Goal: Task Accomplishment & Management: Manage account settings

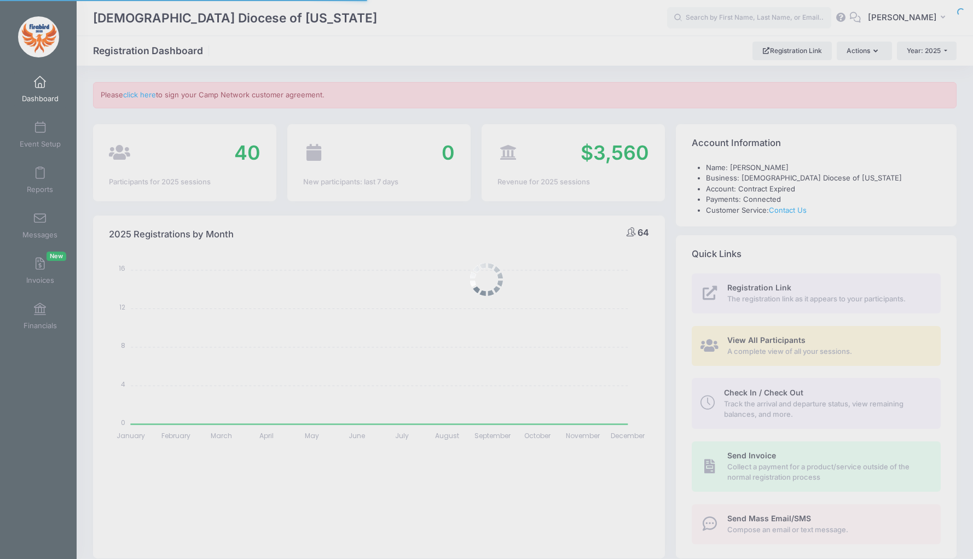
select select
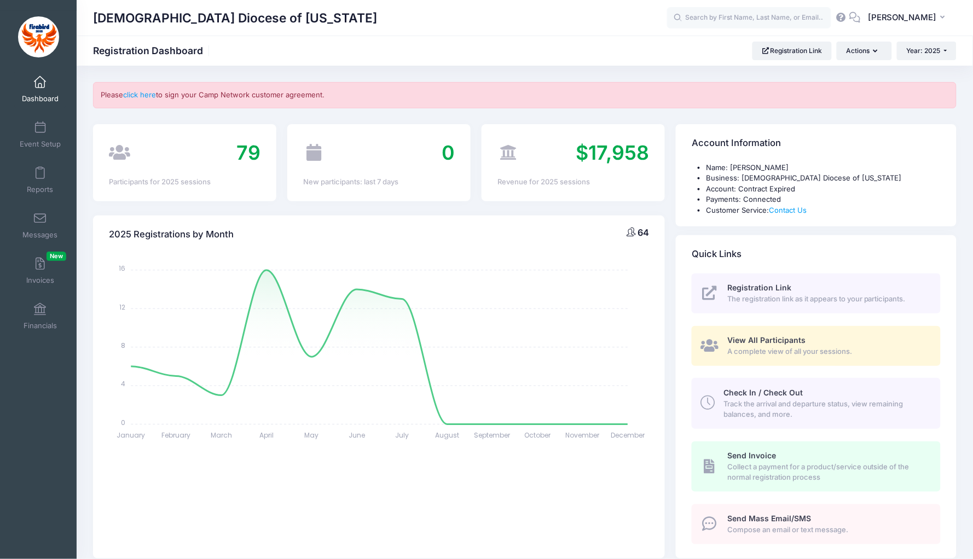
drag, startPoint x: 247, startPoint y: 96, endPoint x: 177, endPoint y: 93, distance: 70.1
click at [245, 96] on div "Please click here to sign your Camp Network customer agreement." at bounding box center [525, 95] width 864 height 26
click at [140, 92] on link "click here" at bounding box center [139, 94] width 33 height 9
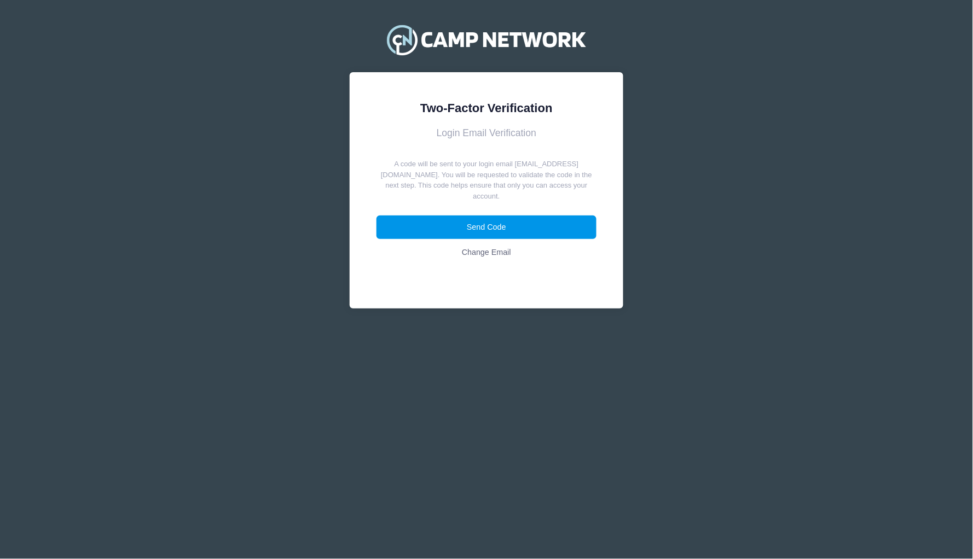
click at [476, 216] on button "Send Code" at bounding box center [487, 228] width 221 height 24
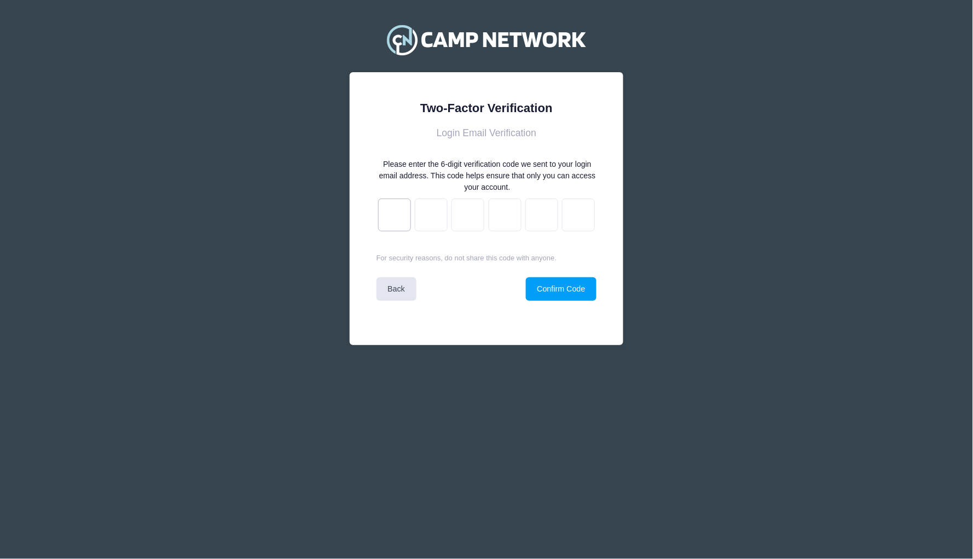
click at [378, 201] on input "text" at bounding box center [394, 215] width 33 height 33
paste input "b"
type input "6"
type input "d"
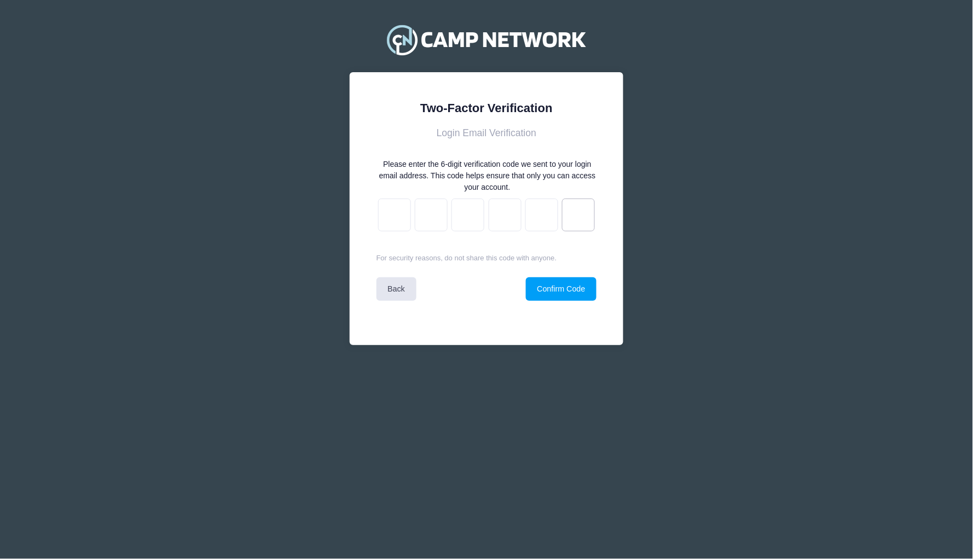
type input "9"
type input "4"
type input "b"
click at [553, 282] on button "Confirm Code" at bounding box center [561, 290] width 71 height 24
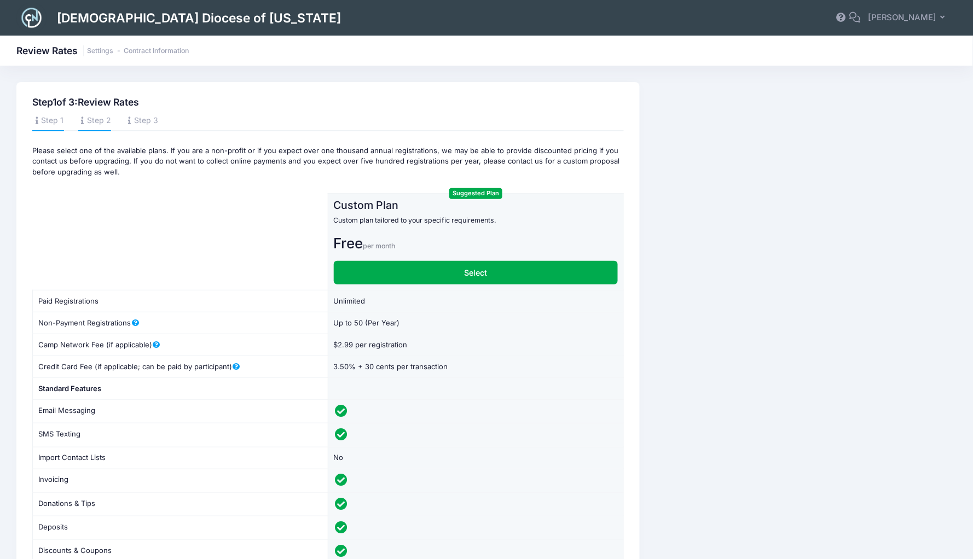
click at [98, 119] on link "Step 2" at bounding box center [94, 122] width 33 height 20
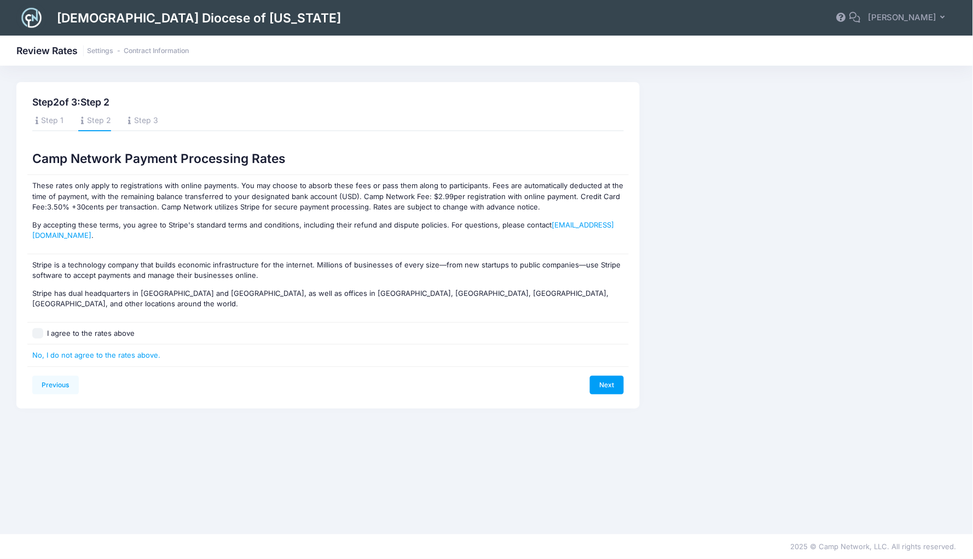
click at [163, 119] on ul "Step 1 Step 2 Step 3" at bounding box center [327, 122] width 591 height 20
click at [152, 121] on link "Step 3" at bounding box center [141, 122] width 33 height 20
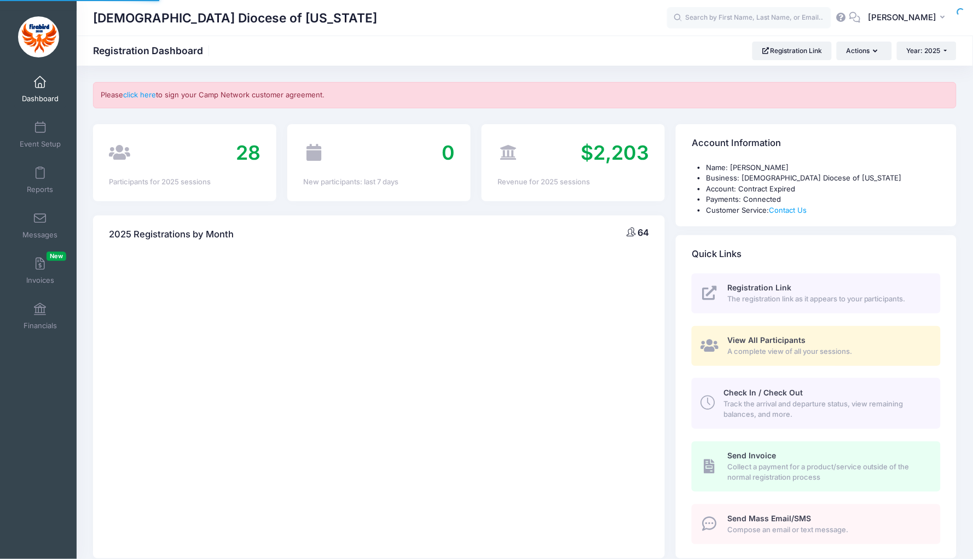
select select
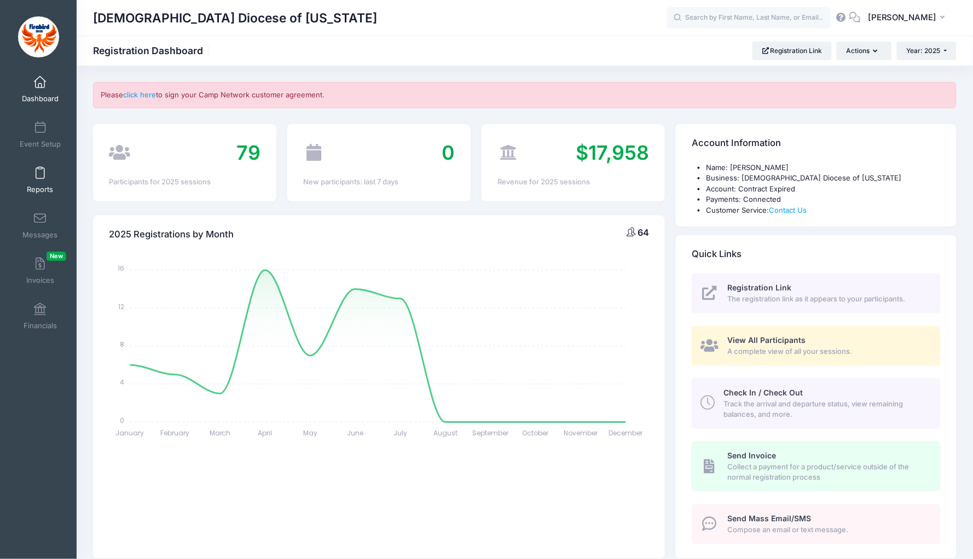
click at [42, 181] on link "Reports" at bounding box center [40, 180] width 52 height 38
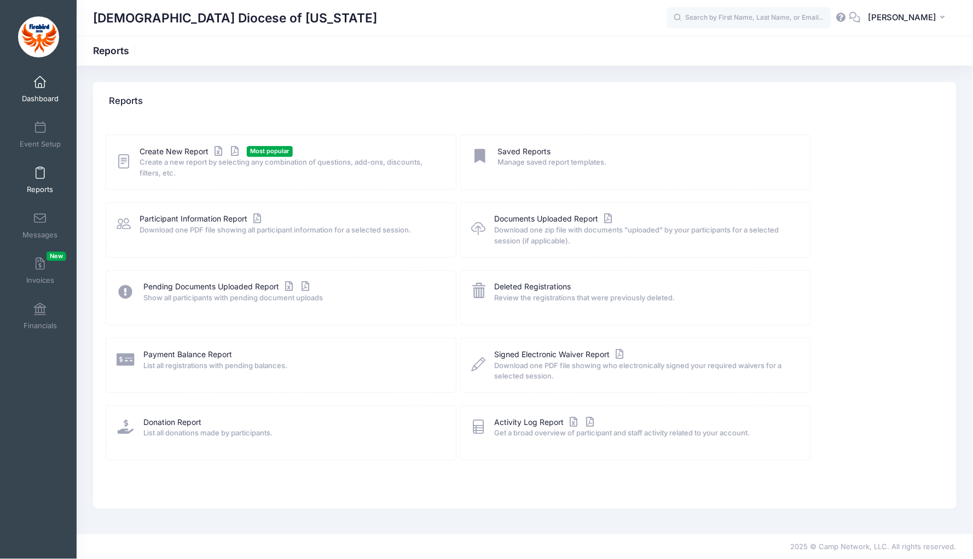
click at [35, 88] on link "Dashboard" at bounding box center [40, 89] width 52 height 38
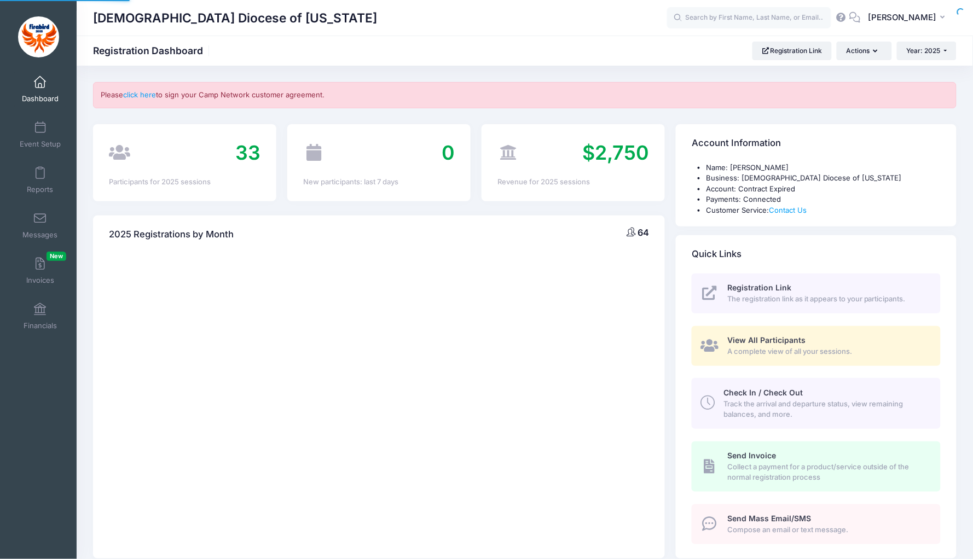
select select
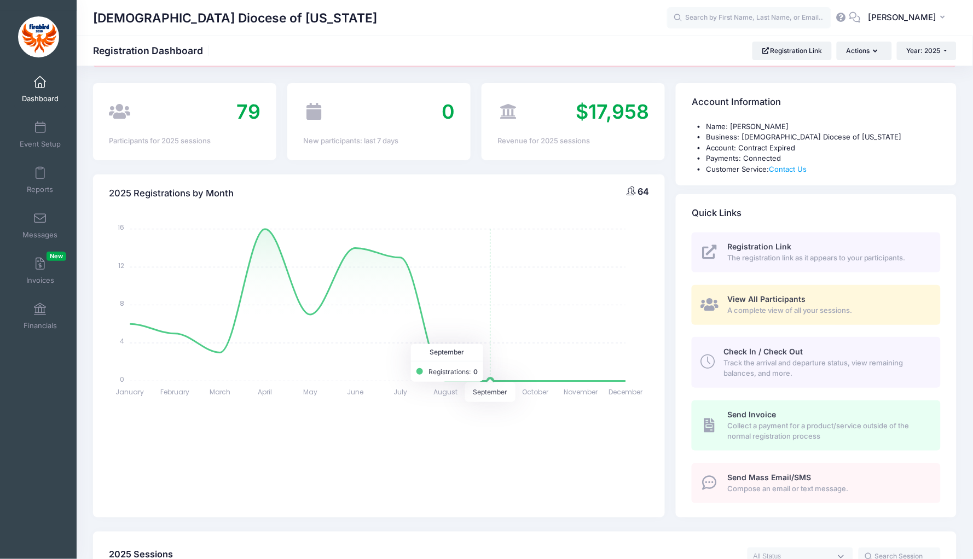
scroll to position [34, 0]
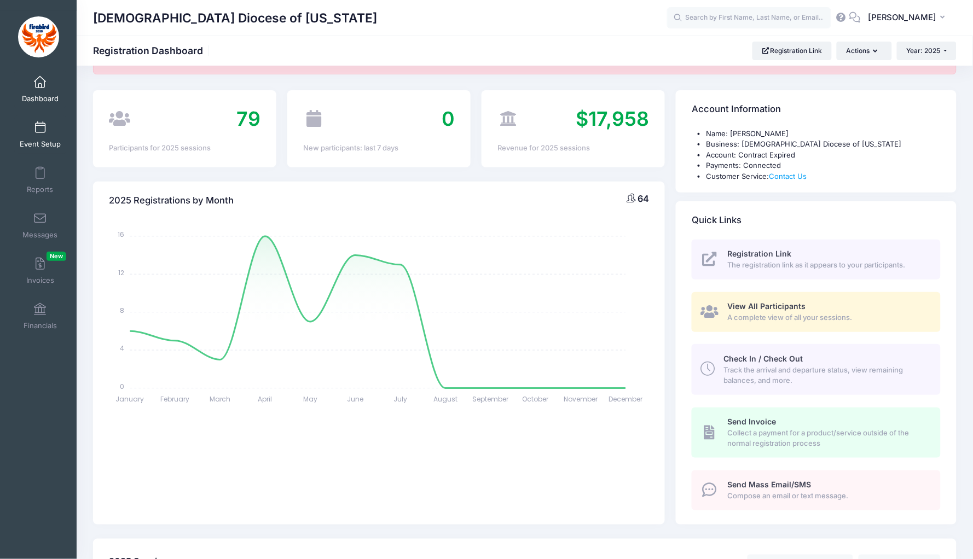
click at [38, 137] on link "Event Setup" at bounding box center [40, 134] width 52 height 38
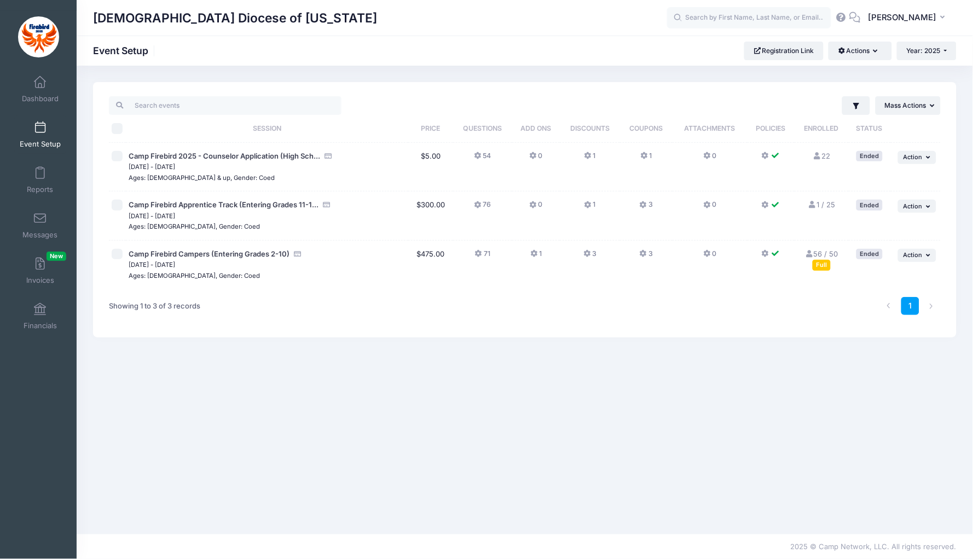
drag, startPoint x: 117, startPoint y: 206, endPoint x: 115, endPoint y: 228, distance: 22.0
click at [117, 206] on input "checkbox" at bounding box center [117, 205] width 11 height 11
checkbox input "true"
click at [115, 253] on input "checkbox" at bounding box center [117, 254] width 11 height 11
checkbox input "true"
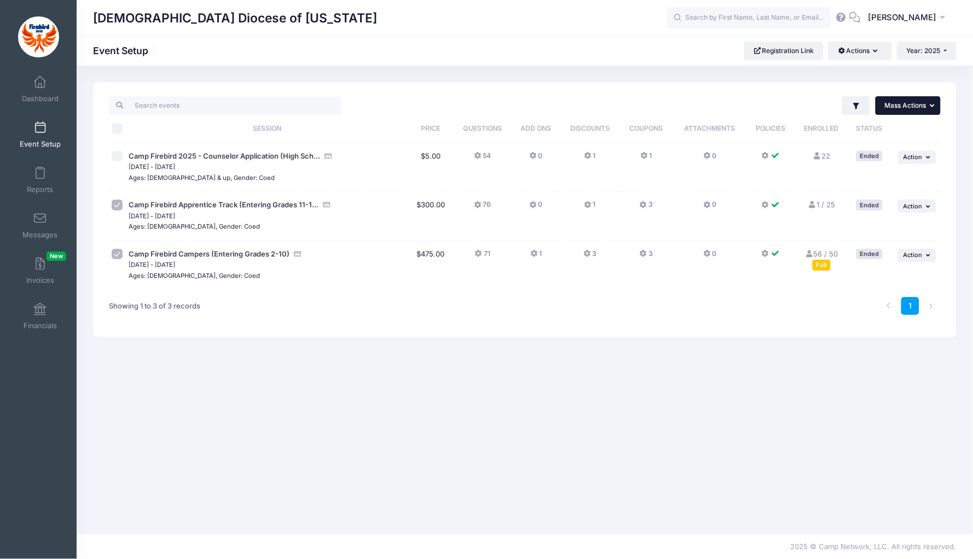
click at [933, 101] on button "... Mass Actions" at bounding box center [908, 105] width 65 height 19
click at [930, 107] on icon "button" at bounding box center [933, 105] width 7 height 7
click at [40, 258] on span at bounding box center [40, 264] width 0 height 12
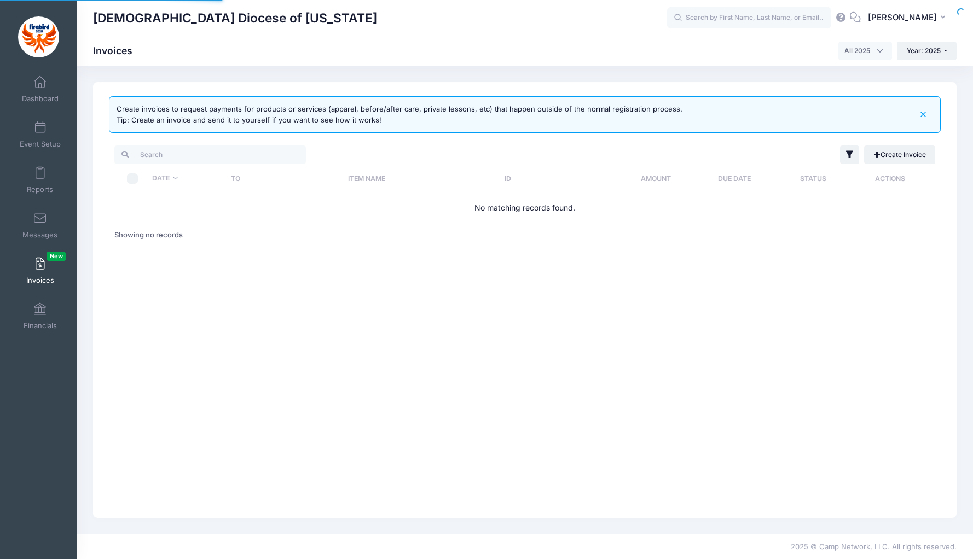
select select
click at [40, 169] on span at bounding box center [40, 173] width 0 height 12
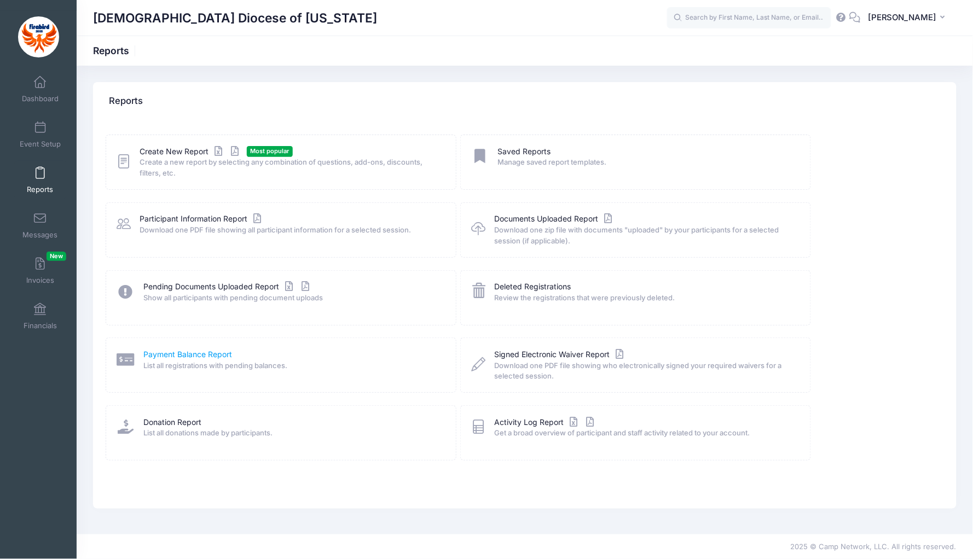
click at [196, 350] on link "Payment Balance Report" at bounding box center [187, 354] width 89 height 11
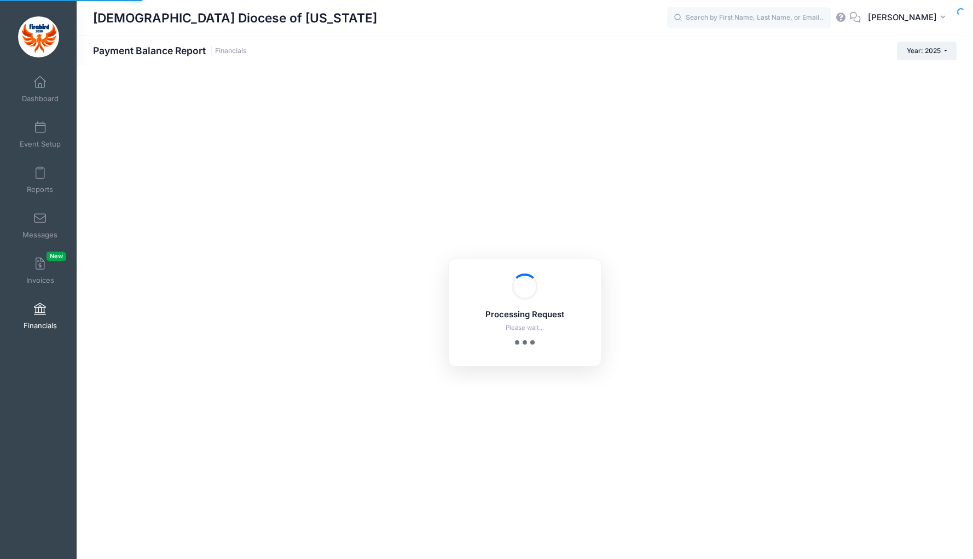
select select "10"
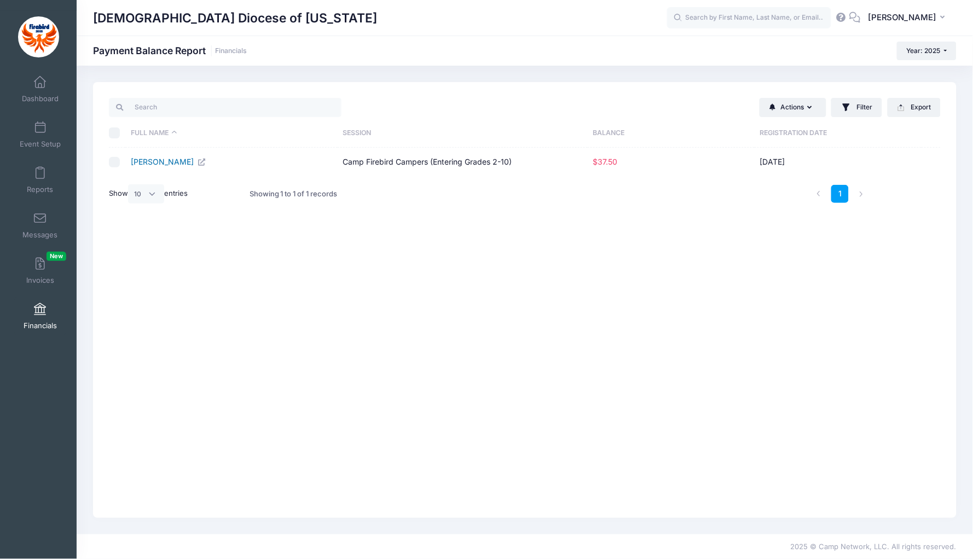
click at [180, 164] on link "[PERSON_NAME]" at bounding box center [169, 161] width 76 height 9
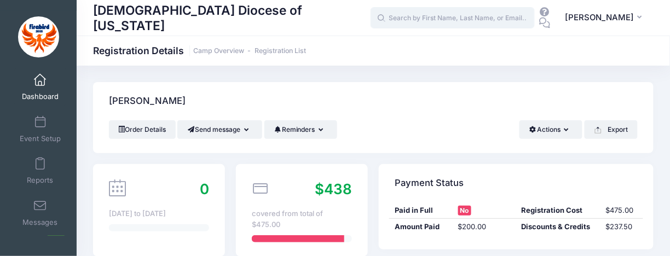
click at [425, 21] on input "text" at bounding box center [453, 18] width 164 height 22
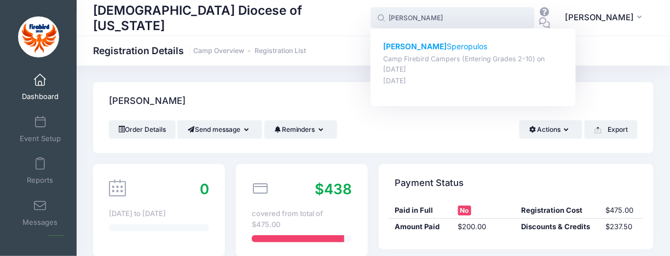
click at [427, 43] on p "Lucy Speropulos" at bounding box center [473, 46] width 181 height 11
type input "Lucy Speropulos (Camp Firebird Campers (Entering Grades 2-10), Jul-27, 2025)"
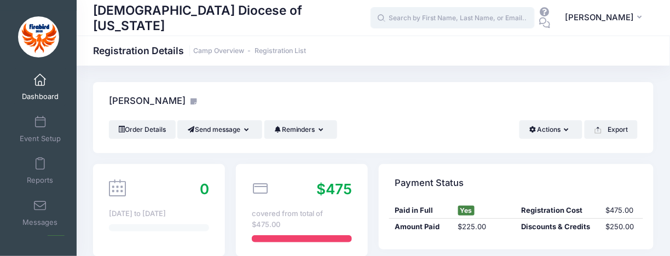
click at [473, 21] on input "text" at bounding box center [453, 18] width 164 height 22
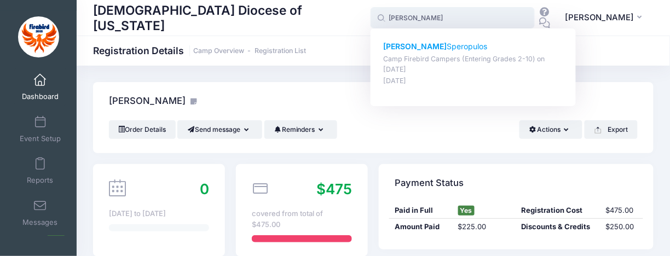
click at [453, 55] on p "Camp Firebird Campers (Entering Grades 2-10) on [DATE]" at bounding box center [473, 64] width 181 height 20
type input "Sylvie Speropulos (Camp Firebird Campers (Entering Grades 2-10), Jul-27, 2025)"
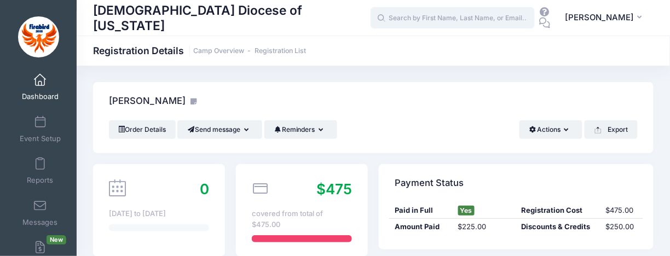
click at [466, 16] on input "text" at bounding box center [453, 18] width 164 height 22
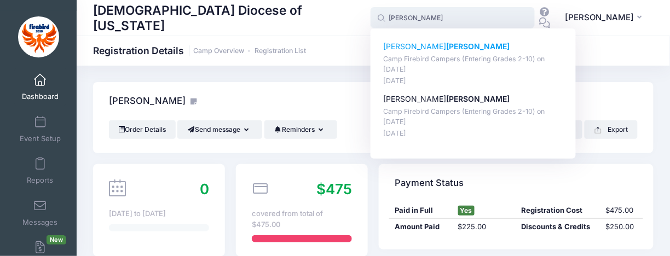
click at [446, 43] on strong "Martin" at bounding box center [477, 46] width 63 height 9
type input "Daniel Martin (Camp Firebird Campers (Entering Grades 2-10), Jul-27, 2025)"
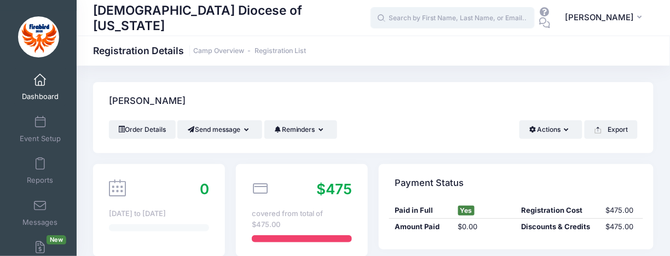
click at [433, 18] on input "text" at bounding box center [453, 18] width 164 height 22
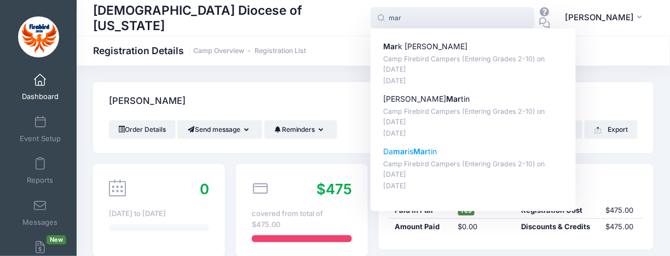
click at [417, 148] on p "Da mar is Mar tin" at bounding box center [473, 151] width 181 height 11
type input "[PERSON_NAME] (Camp Firebird Campers (Entering Grades 2-10), [DATE])"
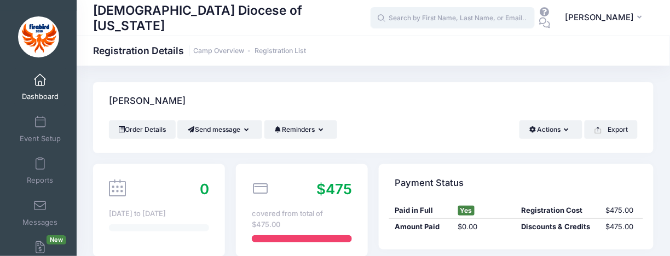
click at [417, 15] on input "text" at bounding box center [453, 18] width 164 height 22
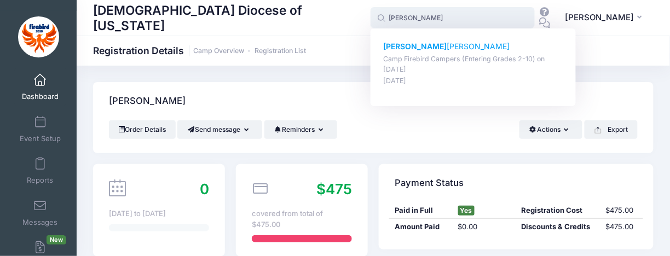
click at [398, 62] on p "Camp Firebird Campers (Entering Grades 2-10) on Jul-27, 2025" at bounding box center [473, 64] width 181 height 20
type input "Jeremy Kennon (Camp Firebird Campers (Entering Grades 2-10), Jul-27, 2025)"
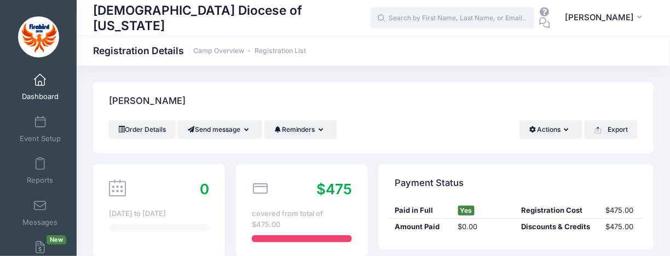
click at [435, 21] on input "text" at bounding box center [453, 18] width 164 height 22
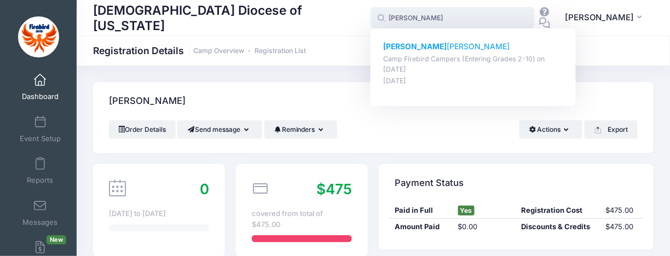
click at [427, 41] on p "Sophia Downey" at bounding box center [473, 46] width 181 height 11
type input "Sophia Downey (Camp Firebird Campers (Entering Grades 2-10), Jul-27, 2025)"
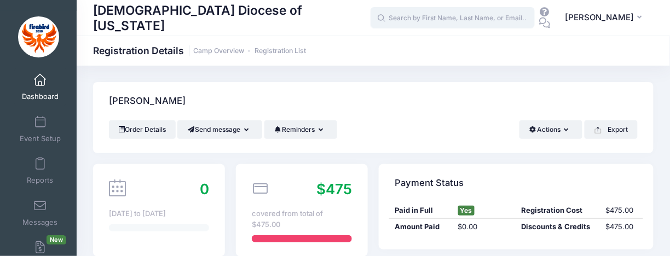
click at [453, 15] on input "text" at bounding box center [453, 18] width 164 height 22
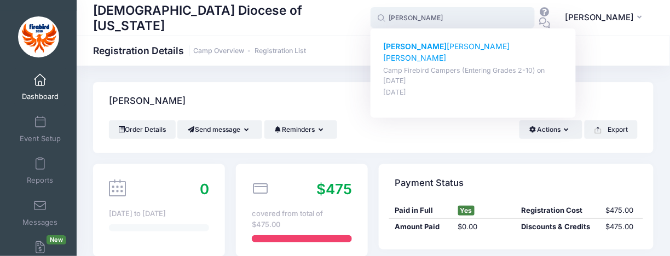
click at [439, 44] on p "Janice Edina Blissy Praveen Kumar" at bounding box center [473, 52] width 181 height 23
type input "Janice Edina Blissy Praveen Kumar (Camp Firebird Campers (Entering Grades 2-10)…"
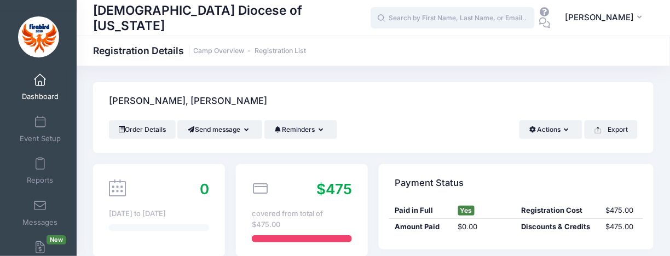
click at [456, 15] on input "text" at bounding box center [453, 18] width 164 height 22
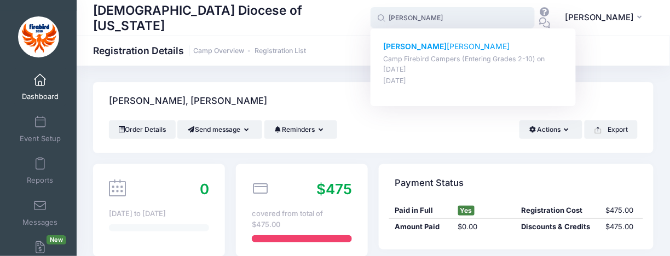
click at [415, 43] on p "Felix Goldstein" at bounding box center [473, 46] width 181 height 11
type input "Felix Goldstein (Camp Firebird Campers (Entering Grades 2-10), Jul-27, 2025)"
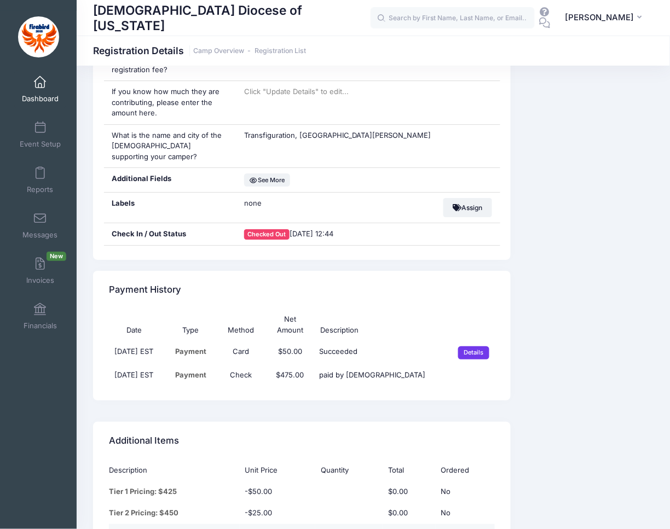
scroll to position [2644, 0]
click at [479, 256] on input "Details" at bounding box center [473, 352] width 31 height 13
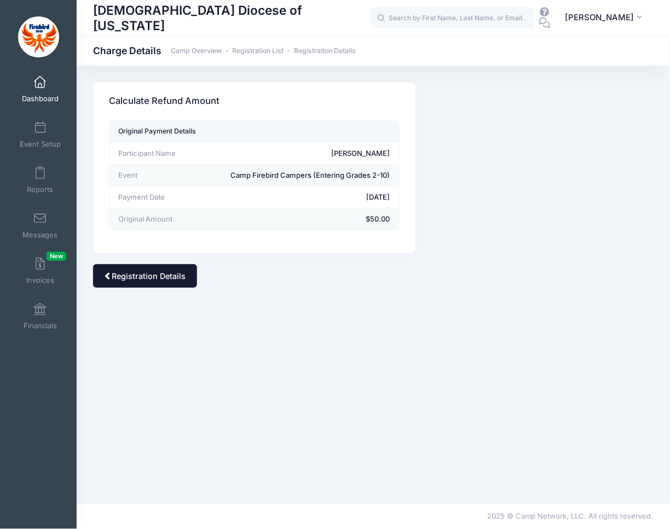
click at [116, 276] on link "Registration Details" at bounding box center [145, 276] width 104 height 24
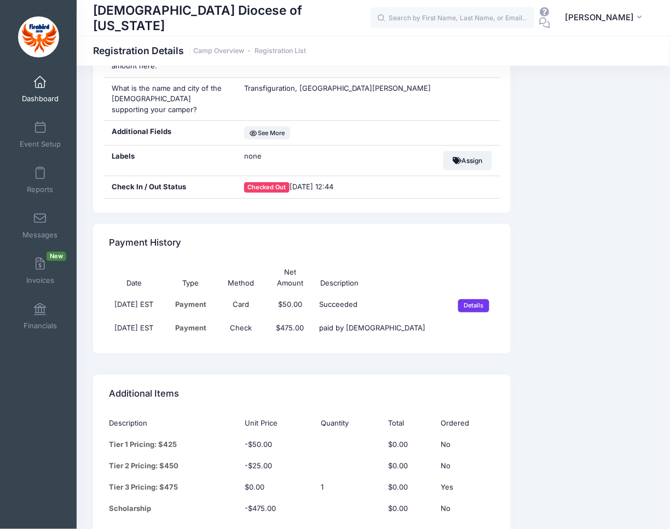
scroll to position [2693, 0]
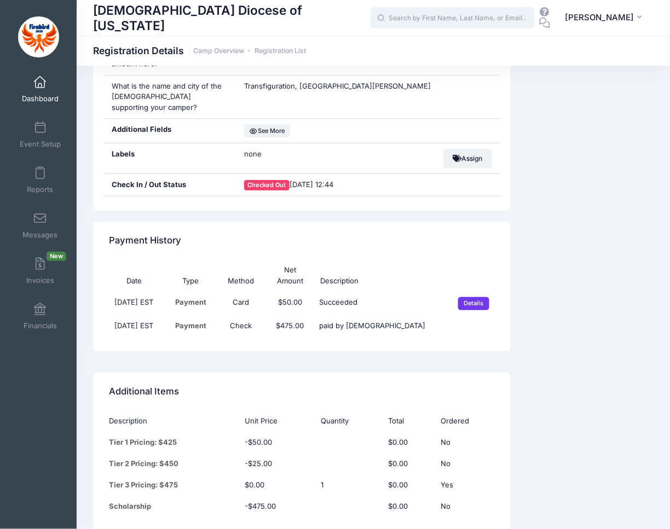
click at [425, 17] on input "text" at bounding box center [453, 18] width 164 height 22
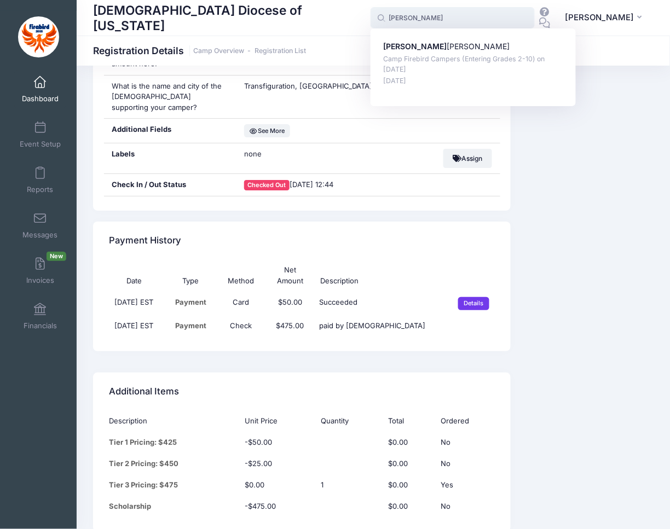
scroll to position [2693, 1]
click at [426, 49] on p "Jeremy Kennon" at bounding box center [473, 46] width 181 height 11
type input "Jeremy Kennon (Camp Firebird Campers (Entering Grades 2-10), Jul-27, 2025)"
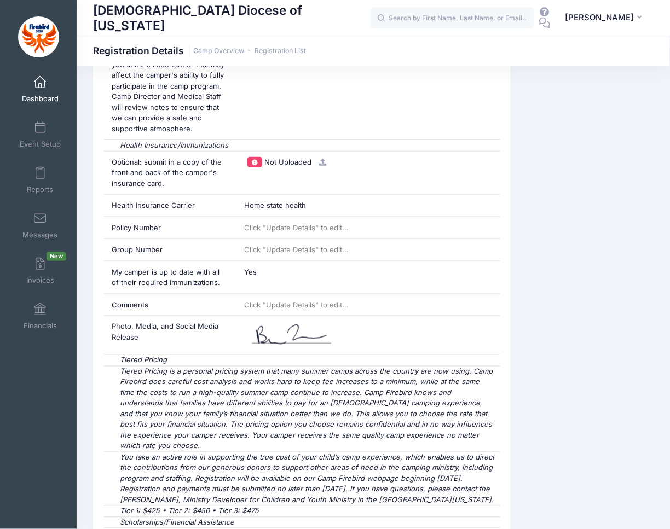
scroll to position [1951, 0]
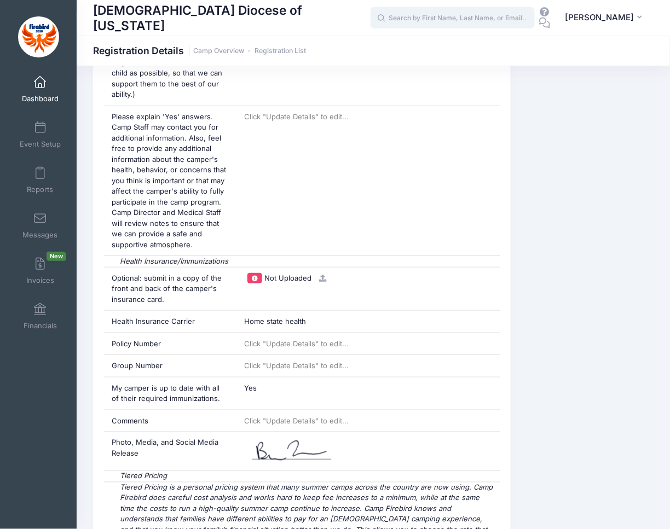
click at [420, 18] on input "text" at bounding box center [453, 18] width 164 height 22
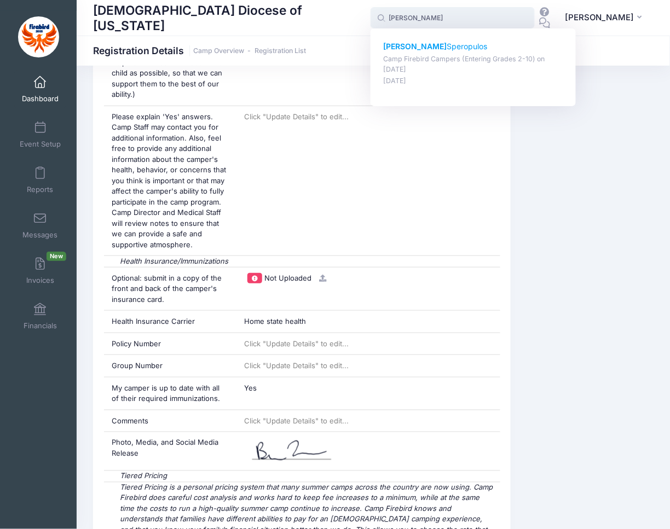
click at [426, 50] on p "Lucy Speropulos" at bounding box center [473, 46] width 181 height 11
type input "Lucy Speropulos (Camp Firebird Campers (Entering Grades 2-10), Jul-27, 2025)"
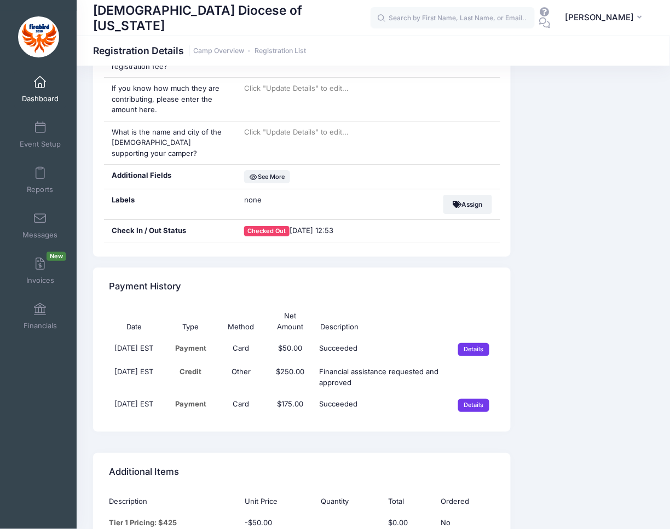
scroll to position [2628, 0]
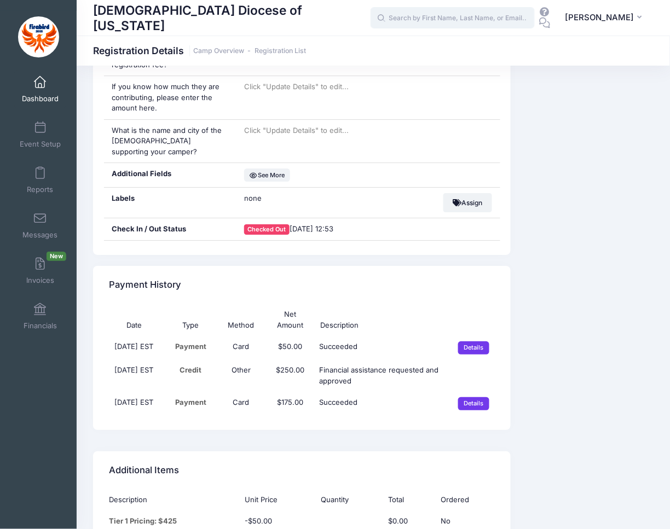
click at [463, 17] on input "text" at bounding box center [453, 18] width 164 height 22
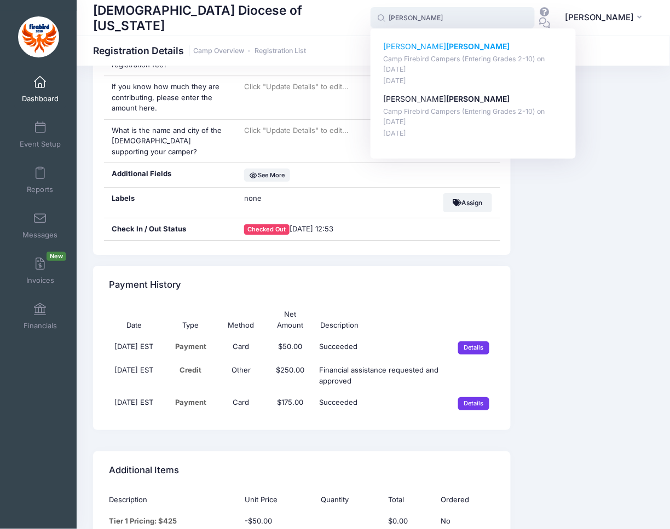
click at [435, 57] on p "Camp Firebird Campers (Entering Grades 2-10) on [DATE]" at bounding box center [473, 64] width 181 height 20
type input "Daniel Martin (Camp Firebird Campers (Entering Grades 2-10), Jul-27, 2025)"
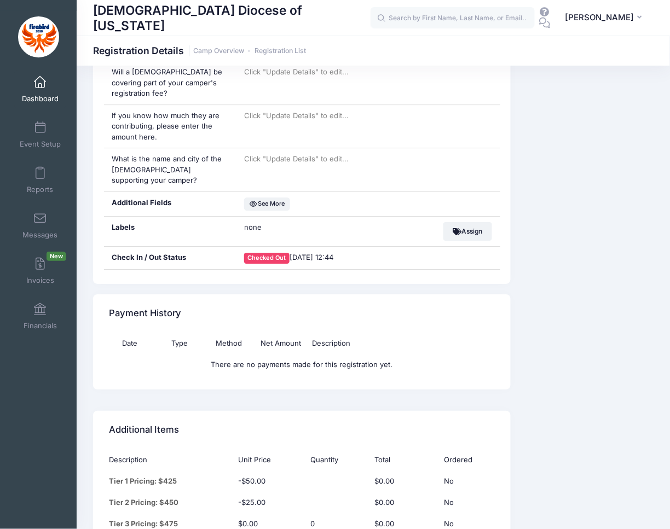
scroll to position [2618, 0]
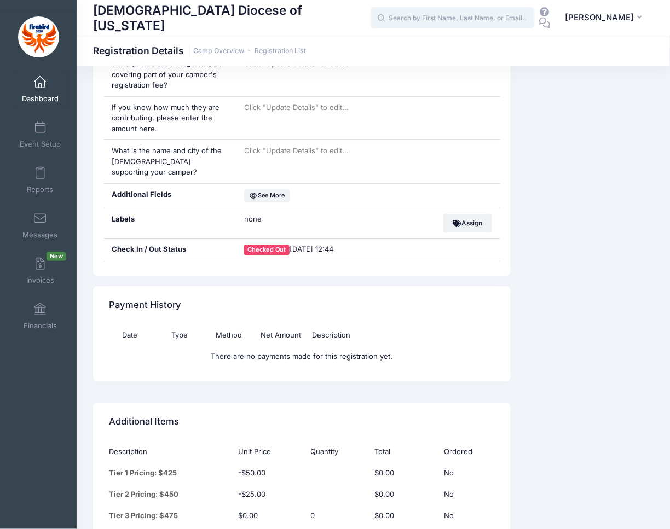
click at [500, 20] on input "text" at bounding box center [453, 18] width 164 height 22
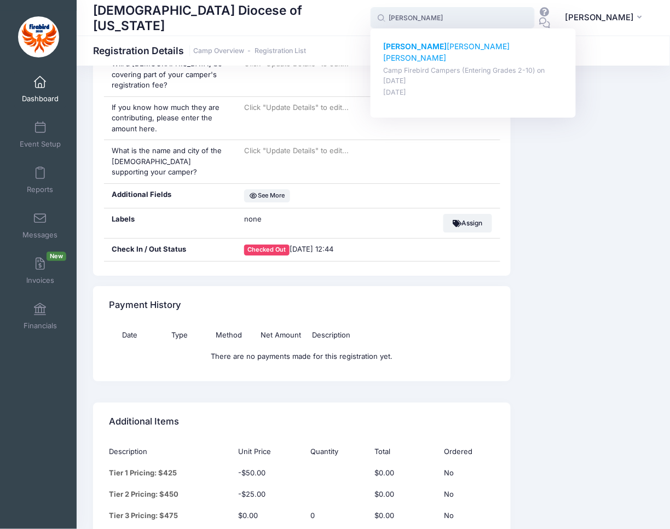
click at [454, 66] on p "Camp Firebird Campers (Entering Grades 2-10) on [DATE]" at bounding box center [473, 76] width 181 height 20
type input "[PERSON_NAME] Edina Blissy [PERSON_NAME] (Camp Firebird Campers (Entering Grade…"
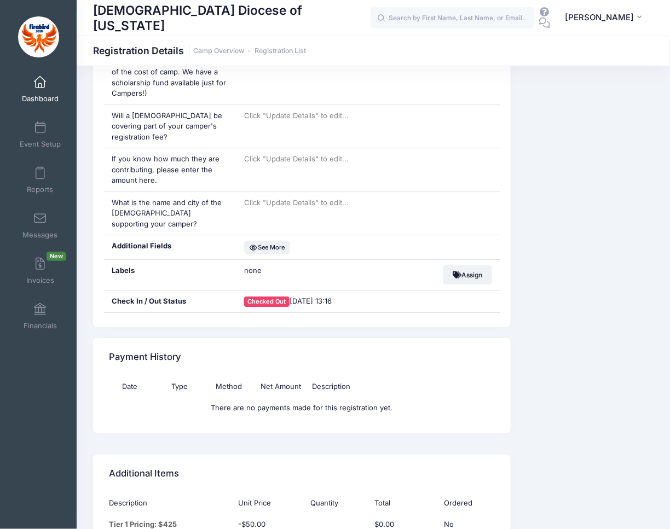
scroll to position [2554, 0]
click at [418, 15] on input "text" at bounding box center [453, 18] width 164 height 22
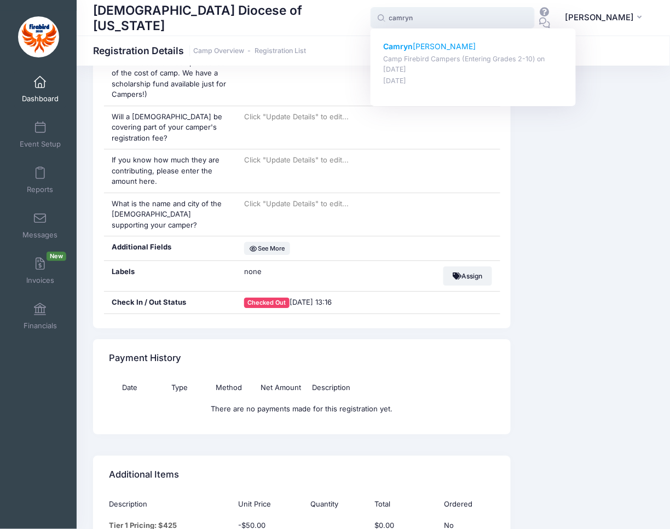
click at [413, 47] on strong "Camryn" at bounding box center [398, 46] width 30 height 9
type input "Camryn Forland (Camp Firebird Campers (Entering Grades 2-10), Jul-27, 2025)"
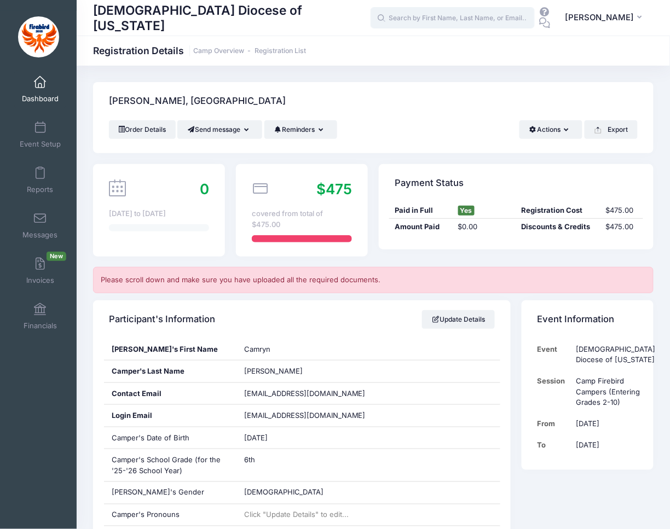
click at [450, 20] on input "text" at bounding box center [453, 18] width 164 height 22
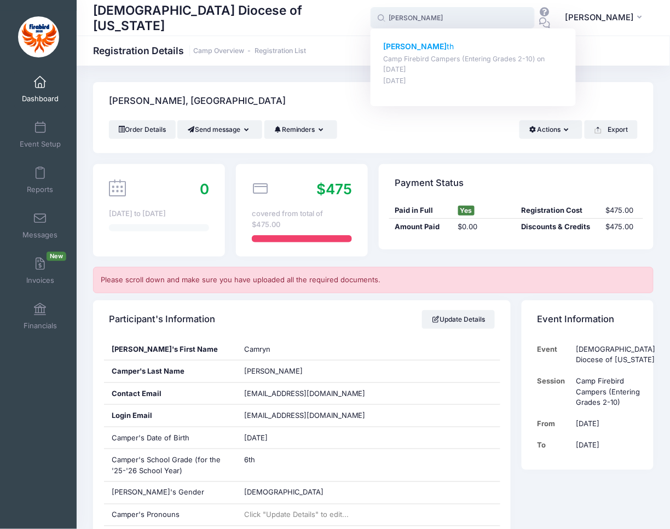
click at [420, 47] on strong "Lillian Smi" at bounding box center [414, 46] width 63 height 9
type input "Lillian Smith (Camp Firebird Campers (Entering Grades 2-10), Jul-27, 2025)"
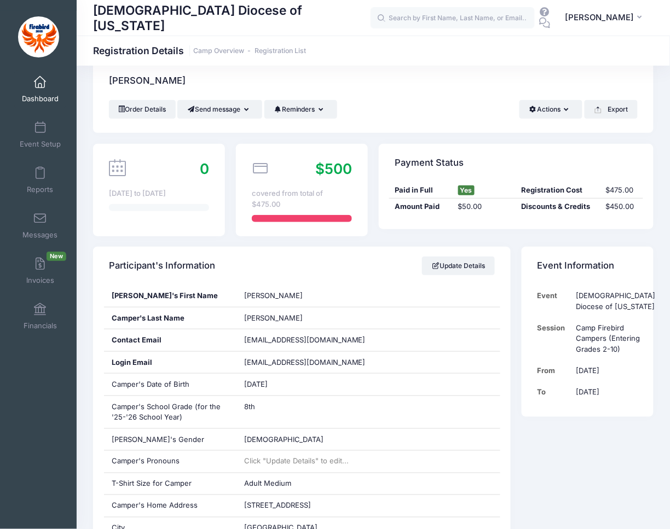
scroll to position [23, 0]
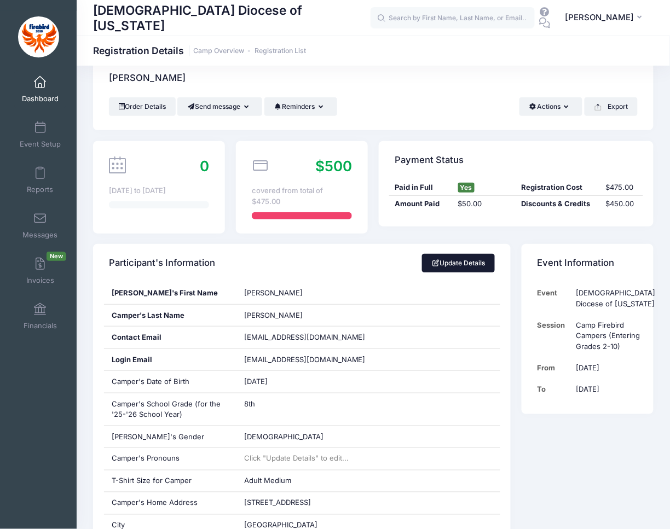
click at [446, 265] on link "Update Details" at bounding box center [458, 263] width 73 height 19
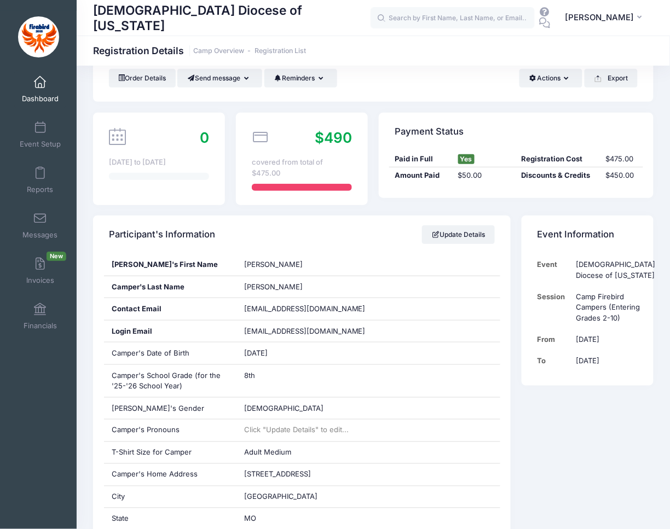
scroll to position [59, 0]
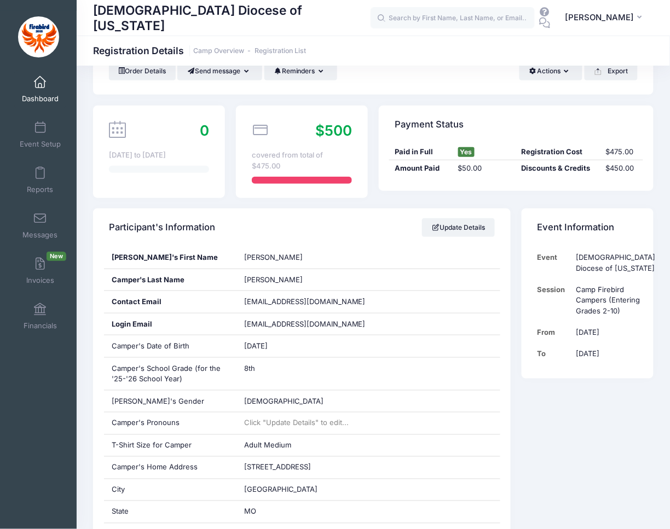
click at [340, 150] on div "covered from total of $475.00" at bounding box center [302, 160] width 100 height 21
click at [340, 125] on span "$500" at bounding box center [333, 130] width 37 height 17
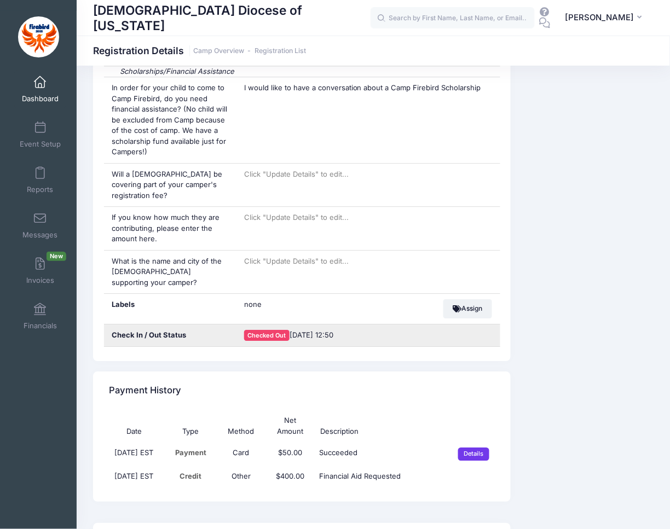
scroll to position [2461, 0]
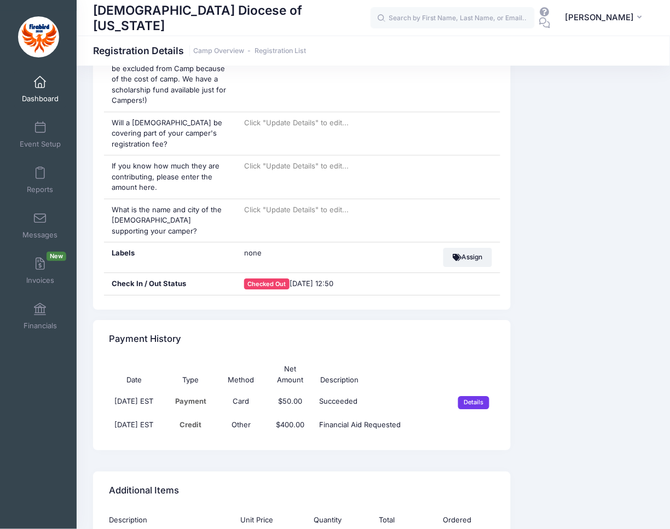
click at [443, 320] on div "Payment History" at bounding box center [302, 339] width 418 height 38
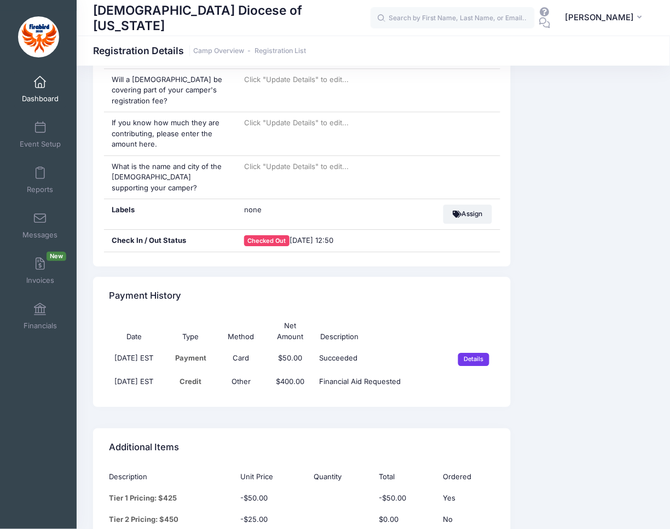
scroll to position [2566, 0]
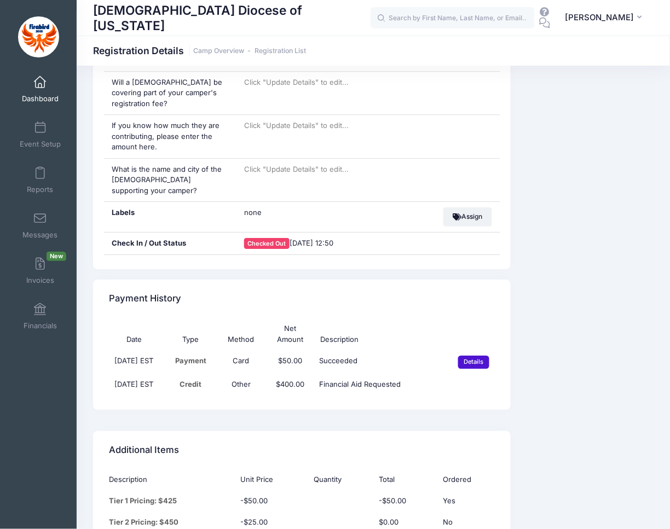
click at [473, 356] on input "Details" at bounding box center [473, 362] width 31 height 13
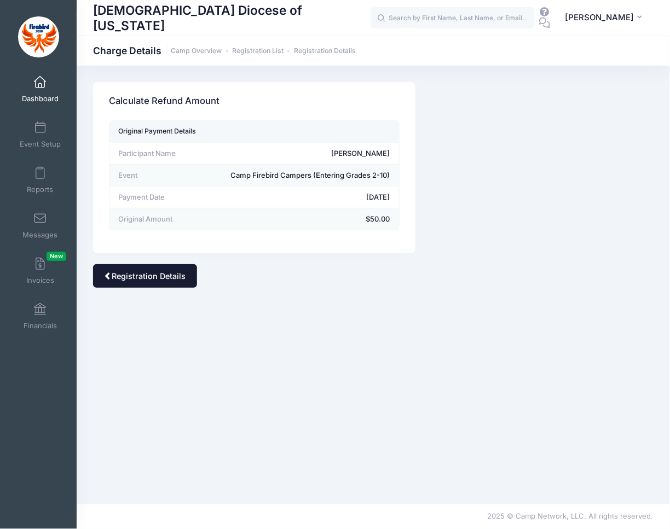
click at [105, 276] on span at bounding box center [109, 276] width 8 height 8
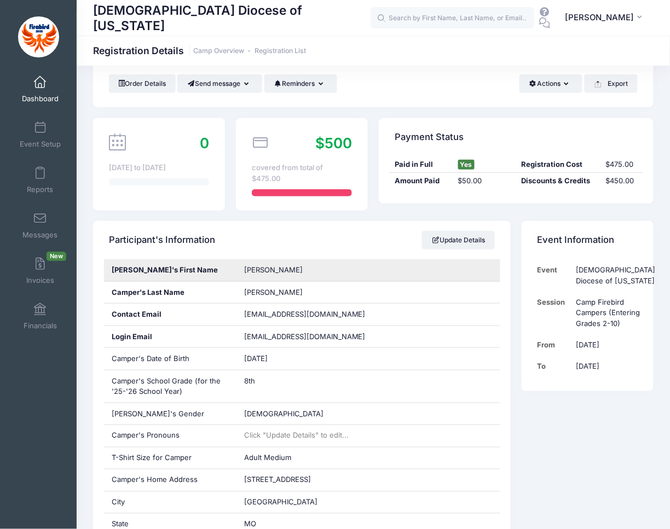
scroll to position [47, 0]
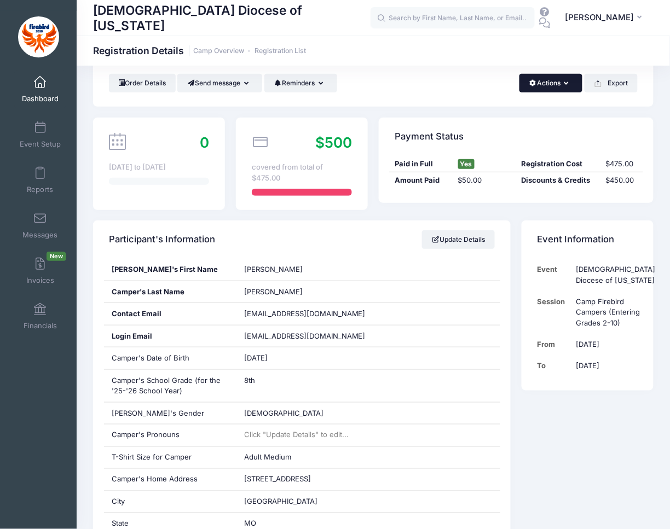
click at [571, 82] on button "Actions" at bounding box center [550, 83] width 63 height 19
click at [148, 87] on link "Order Details" at bounding box center [142, 83] width 67 height 19
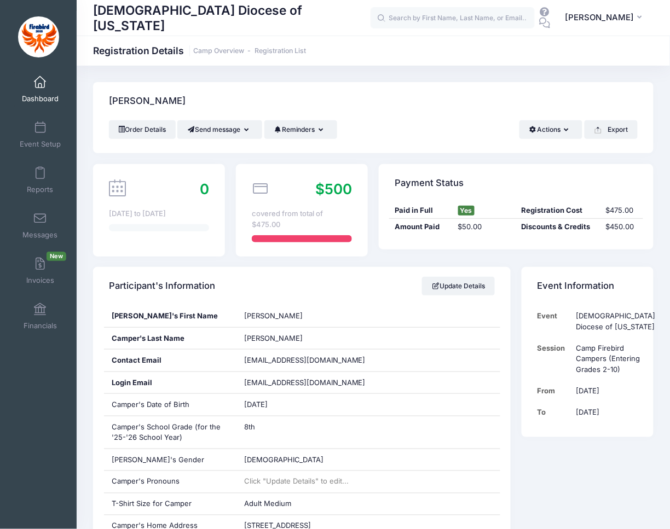
scroll to position [0, 0]
click at [408, 16] on input "text" at bounding box center [453, 18] width 164 height 22
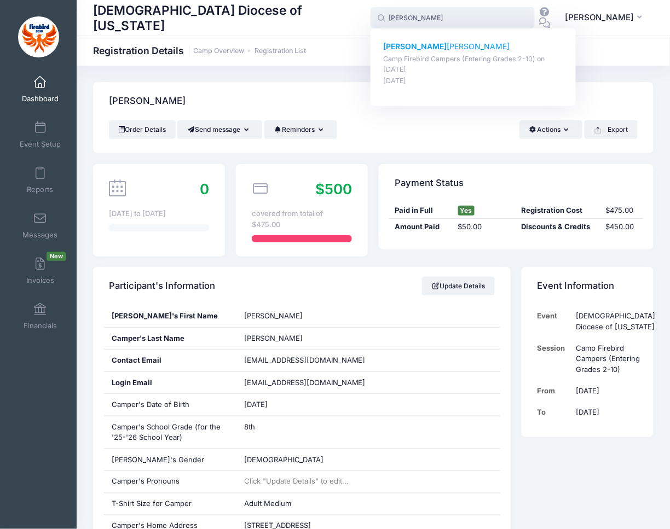
click at [404, 49] on strong "Jonas" at bounding box center [414, 46] width 63 height 9
type input "Jonas Ruban Jasmine (Camp Firebird Campers (Entering Grades 2-10), Jul-27, 2025)"
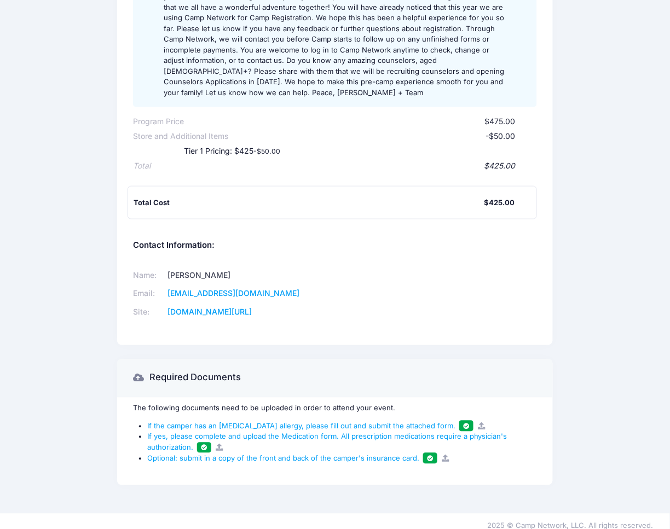
scroll to position [192, 0]
click at [373, 204] on div "Total Cost $425.00" at bounding box center [332, 203] width 409 height 33
click at [407, 166] on div "Participant Information: [PERSON_NAME]'s First Name: [PERSON_NAME] Last Name: […" at bounding box center [335, 40] width 404 height 360
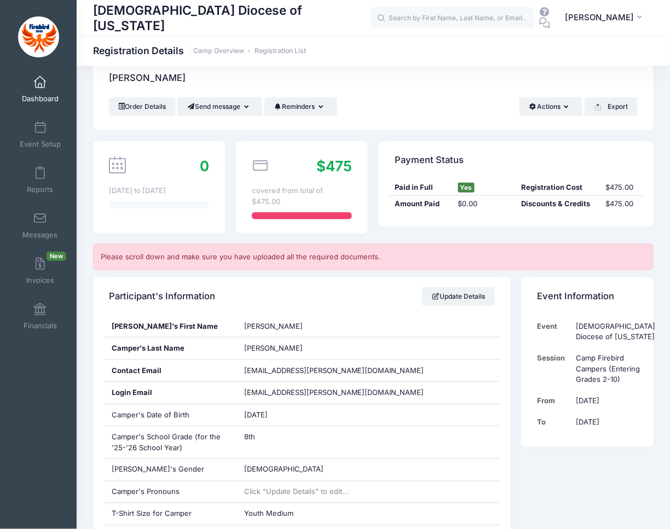
scroll to position [22, 0]
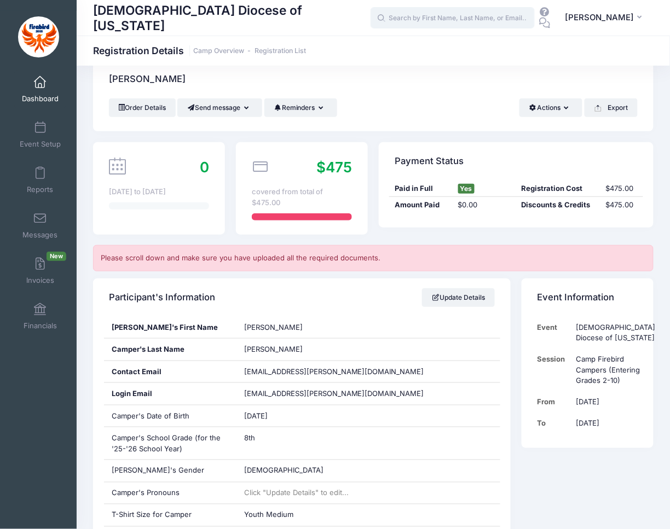
click at [432, 19] on input "text" at bounding box center [453, 18] width 164 height 22
click at [406, 54] on p "Camp Firebird Campers (Entering Grades 2-10) on [DATE]" at bounding box center [473, 64] width 181 height 20
type input "Finza Anbalagan (Camp Firebird Campers (Entering Grades 2-10), Jul-27, 2025)"
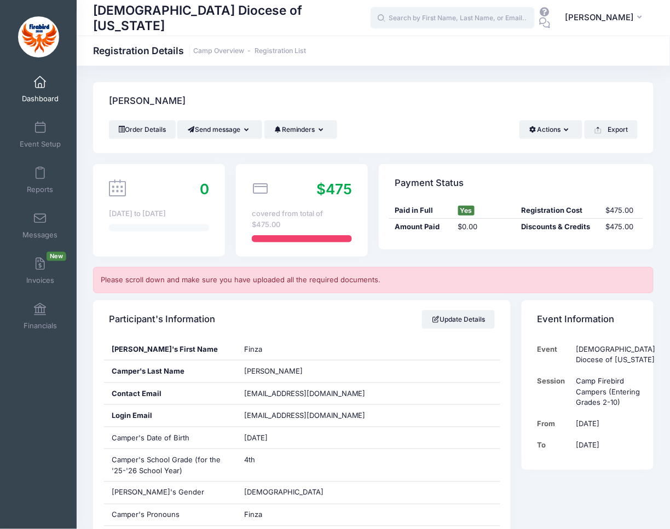
click at [487, 19] on input "text" at bounding box center [453, 18] width 164 height 22
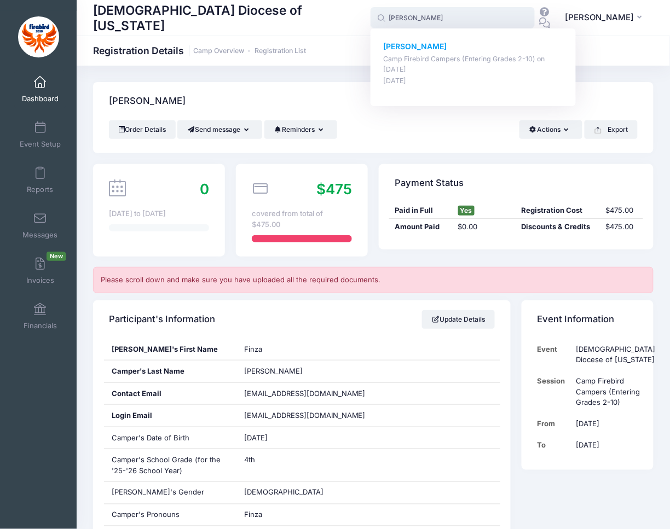
click at [425, 54] on p "Camp Firebird Campers (Entering Grades 2-10) on [DATE]" at bounding box center [473, 64] width 181 height 20
type input "Gabriel Smith (Camp Firebird Campers (Entering Grades 2-10), Jul-27, 2025)"
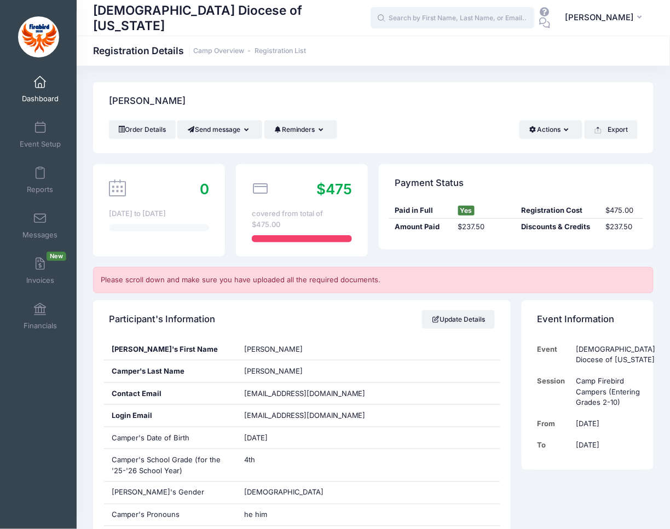
click at [438, 20] on input "text" at bounding box center [453, 18] width 164 height 22
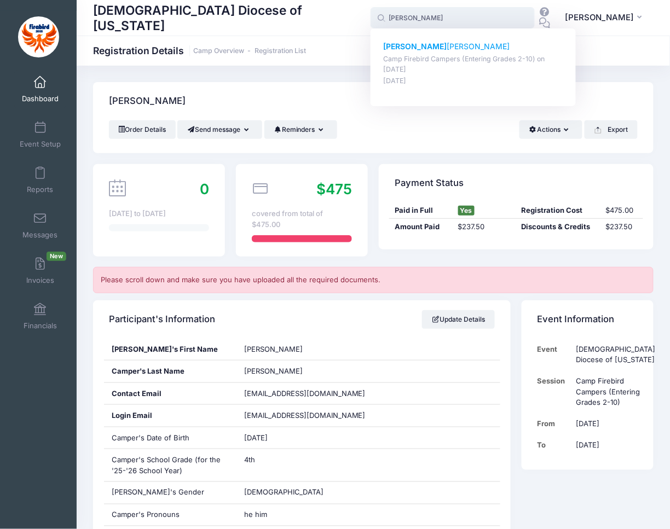
click at [437, 51] on p "[PERSON_NAME]" at bounding box center [473, 46] width 181 height 11
type input "[PERSON_NAME] (Camp Firebird Campers (Entering Grades 2-10), [DATE])"
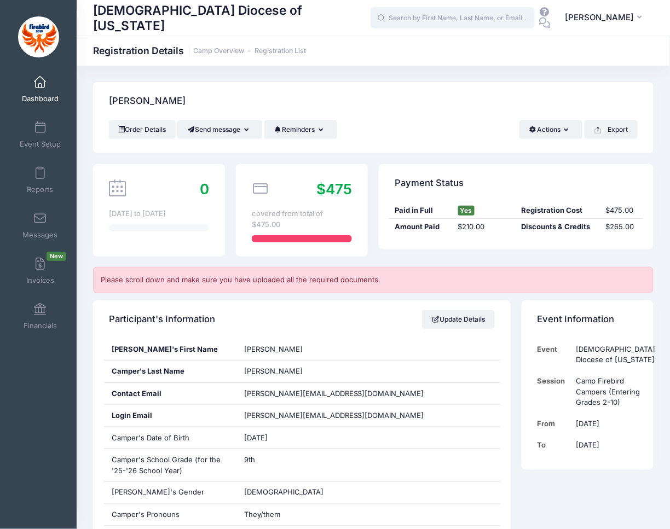
click at [432, 20] on input "text" at bounding box center [453, 18] width 164 height 22
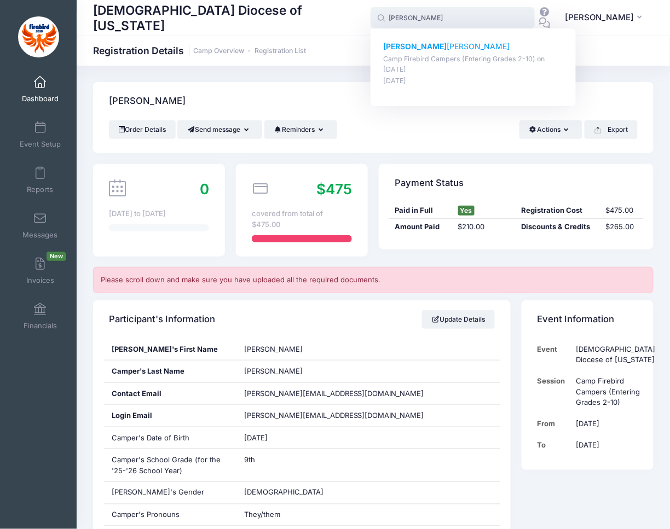
click at [411, 46] on strong "Josephine" at bounding box center [414, 46] width 63 height 9
type input "Josephine Pitman (Camp Firebird Campers (Entering Grades 2-10), Jul-27, 2025)"
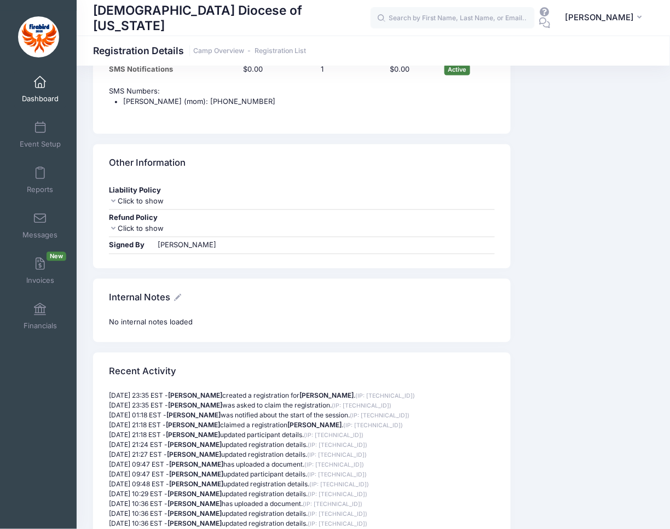
scroll to position [3222, 0]
click at [40, 176] on span at bounding box center [40, 173] width 0 height 12
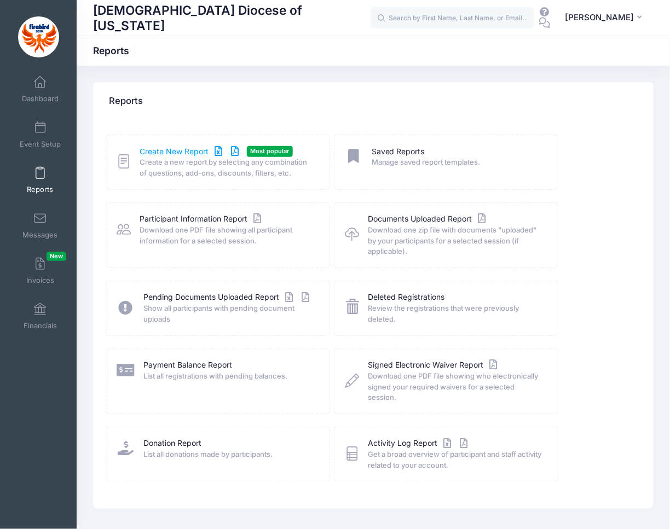
click at [182, 146] on link "Create New Report" at bounding box center [191, 151] width 102 height 11
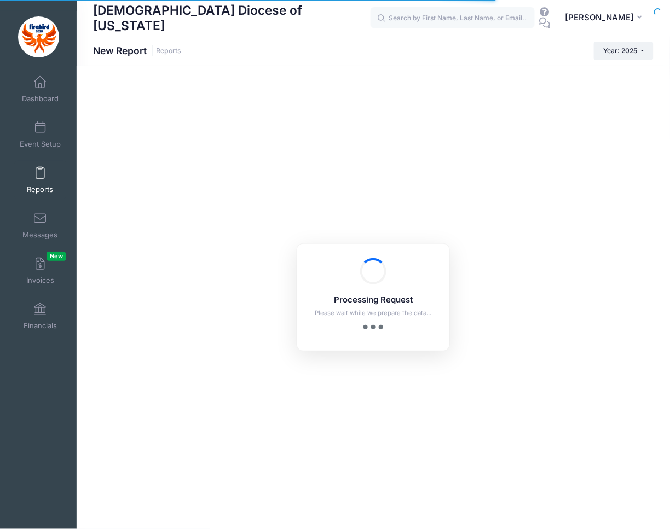
checkbox input "true"
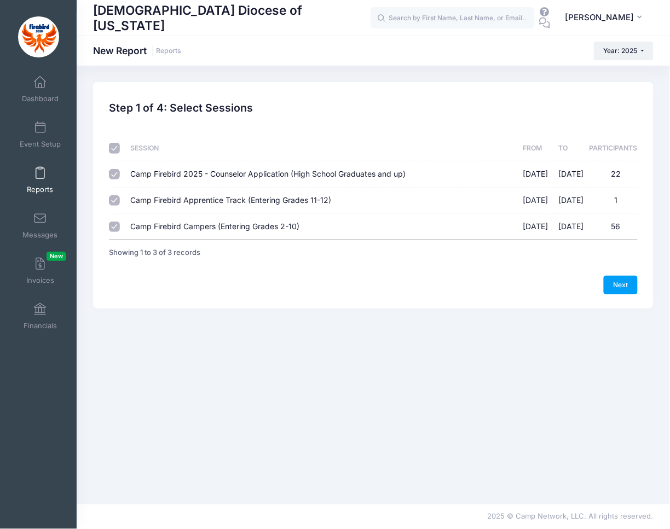
click at [113, 229] on input "Camp Firebird Campers (Entering Grades 2-10) 07/27/2025 - 08/01/2025 56" at bounding box center [114, 227] width 11 height 11
drag, startPoint x: 110, startPoint y: 224, endPoint x: 119, endPoint y: 195, distance: 30.5
click at [114, 216] on td at bounding box center [117, 227] width 16 height 26
click at [117, 224] on input "Camp Firebird Campers (Entering Grades 2-10) 07/27/2025 - 08/01/2025 56" at bounding box center [114, 227] width 11 height 11
checkbox input "true"
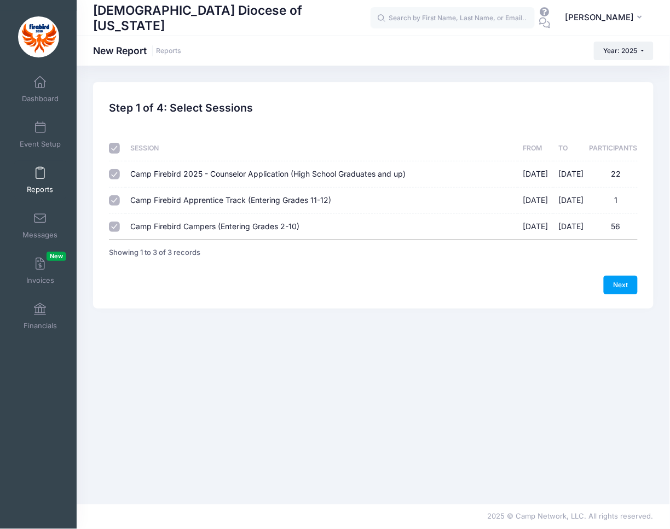
click at [115, 179] on td at bounding box center [117, 174] width 16 height 26
click at [116, 170] on input "Camp Firebird 2025 - Counselor Application (High School Graduates and up) 07/24…" at bounding box center [114, 174] width 11 height 11
checkbox input "false"
click at [615, 276] on link "Next" at bounding box center [621, 285] width 34 height 19
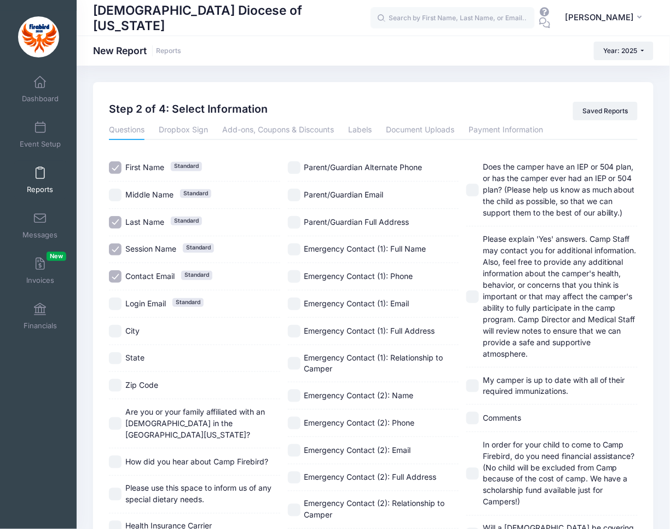
drag, startPoint x: 115, startPoint y: 244, endPoint x: 116, endPoint y: 261, distance: 17.0
click at [116, 246] on input "Session Name Standard" at bounding box center [115, 250] width 13 height 13
checkbox input "false"
drag, startPoint x: 115, startPoint y: 271, endPoint x: 129, endPoint y: 268, distance: 14.6
click at [116, 271] on input "Contact Email Standard" at bounding box center [115, 276] width 13 height 13
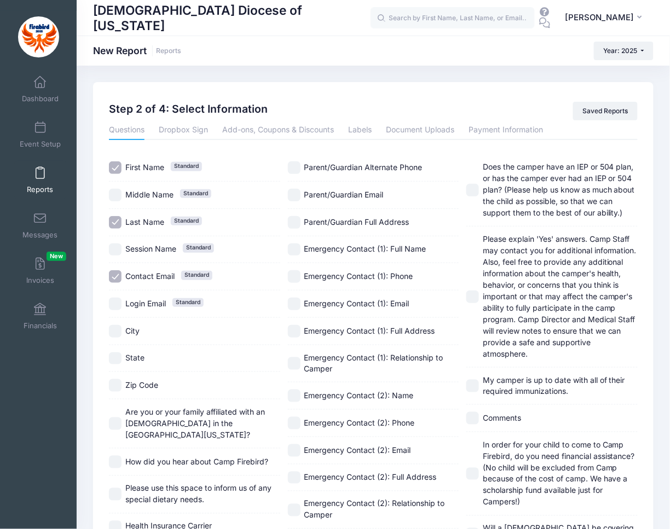
checkbox input "false"
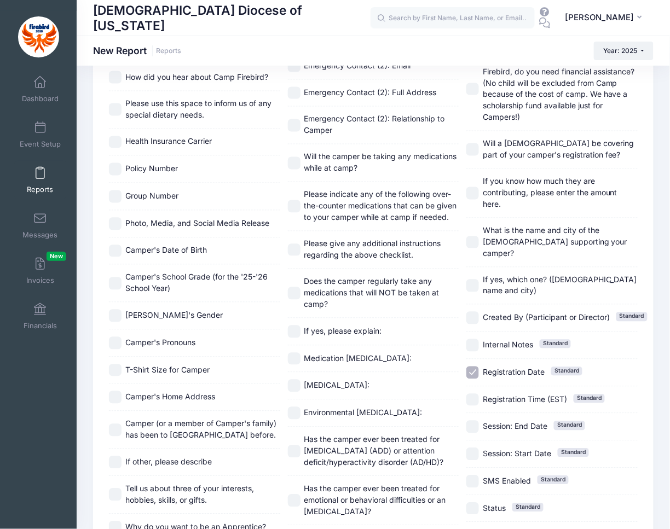
scroll to position [392, 0]
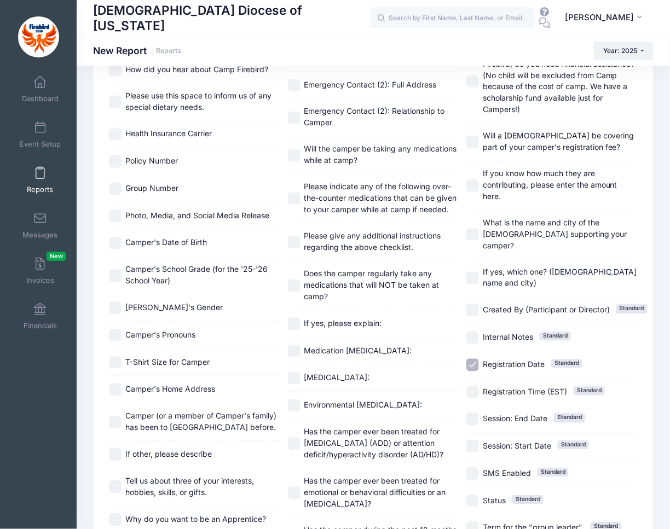
click at [476, 359] on input "Registration Date Standard" at bounding box center [472, 365] width 13 height 13
checkbox input "false"
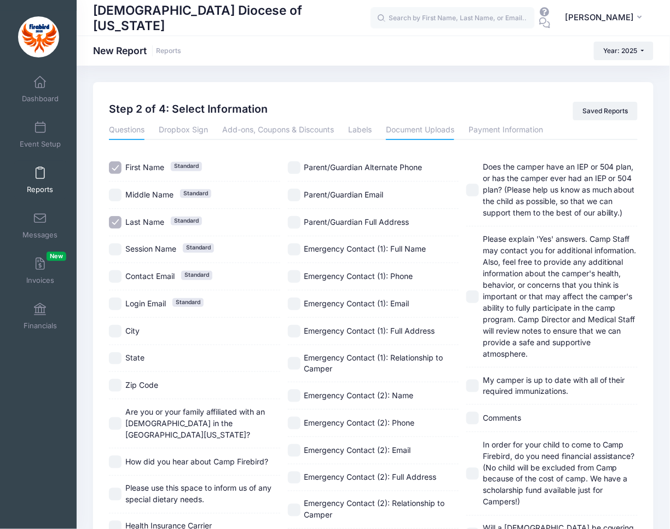
scroll to position [0, 0]
click at [484, 130] on link "Payment Information" at bounding box center [506, 130] width 74 height 20
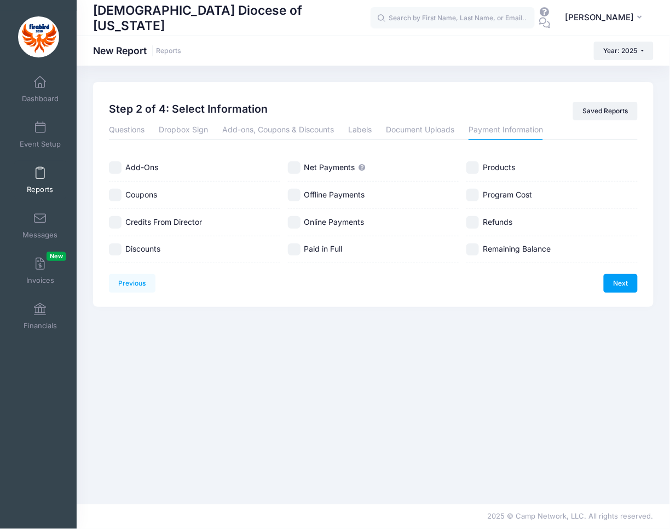
click at [293, 163] on input "Net Payments" at bounding box center [294, 167] width 13 height 13
checkbox input "true"
drag, startPoint x: 116, startPoint y: 166, endPoint x: 107, endPoint y: 188, distance: 24.1
click at [116, 166] on input "Add-Ons" at bounding box center [115, 167] width 13 height 13
checkbox input "true"
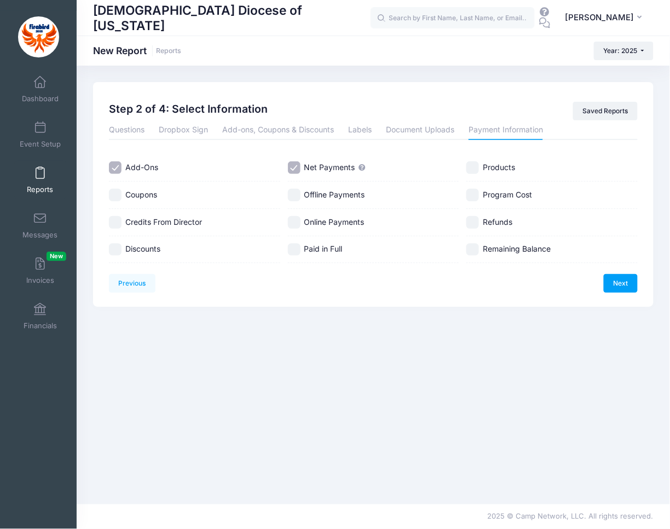
drag, startPoint x: 116, startPoint y: 196, endPoint x: 116, endPoint y: 209, distance: 12.6
click at [116, 201] on div "Coupons" at bounding box center [194, 195] width 171 height 27
checkbox input "true"
click at [116, 224] on input "Credits From Director" at bounding box center [115, 222] width 13 height 13
checkbox input "true"
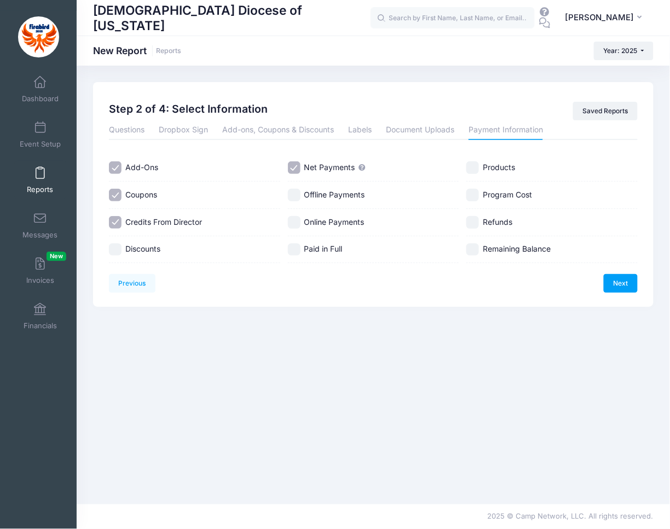
click at [115, 244] on input "Discounts" at bounding box center [115, 250] width 13 height 13
checkbox input "true"
drag, startPoint x: 293, startPoint y: 188, endPoint x: 296, endPoint y: 223, distance: 34.6
click at [294, 203] on div "Offline Payments" at bounding box center [373, 195] width 171 height 27
checkbox input "true"
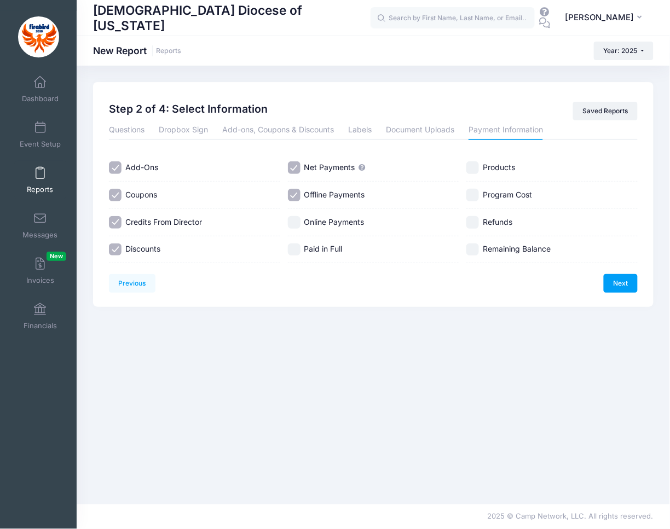
drag, startPoint x: 295, startPoint y: 219, endPoint x: 292, endPoint y: 253, distance: 33.5
click at [295, 223] on input "Online Payments" at bounding box center [294, 222] width 13 height 13
checkbox input "true"
drag, startPoint x: 291, startPoint y: 253, endPoint x: 311, endPoint y: 240, distance: 24.1
click at [292, 253] on input "Paid in Full" at bounding box center [294, 250] width 13 height 13
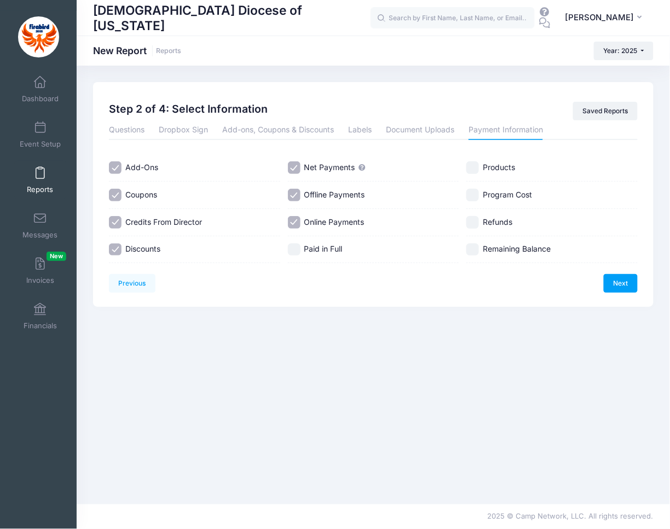
checkbox input "true"
drag, startPoint x: 473, startPoint y: 166, endPoint x: 477, endPoint y: 190, distance: 25.0
click at [475, 170] on input "Products" at bounding box center [472, 167] width 13 height 13
checkbox input "true"
drag, startPoint x: 476, startPoint y: 196, endPoint x: 472, endPoint y: 220, distance: 23.8
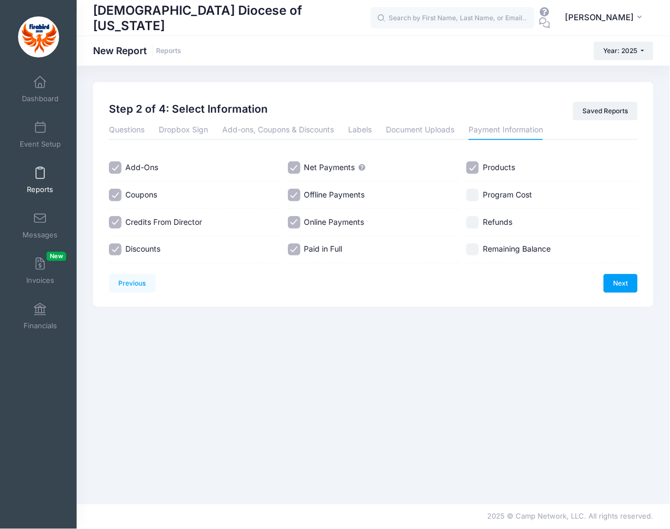
click at [476, 196] on input "Program Cost" at bounding box center [472, 195] width 13 height 13
checkbox input "true"
drag, startPoint x: 472, startPoint y: 221, endPoint x: 473, endPoint y: 242, distance: 20.8
click at [472, 223] on input "Refunds" at bounding box center [472, 222] width 13 height 13
checkbox input "true"
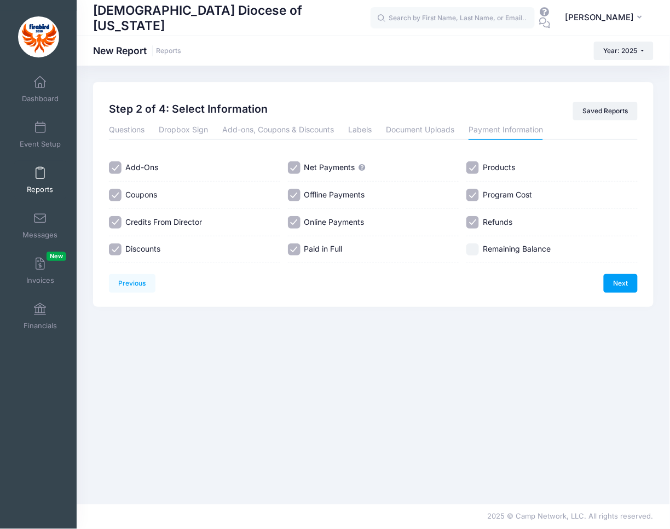
click at [473, 246] on input "Remaining Balance" at bounding box center [472, 250] width 13 height 13
checkbox input "true"
click at [628, 286] on link "Next" at bounding box center [621, 283] width 34 height 19
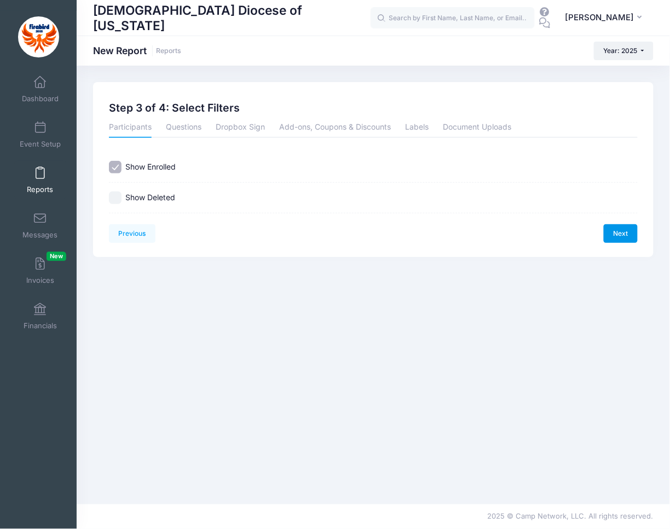
click at [623, 236] on link "Next" at bounding box center [621, 233] width 34 height 19
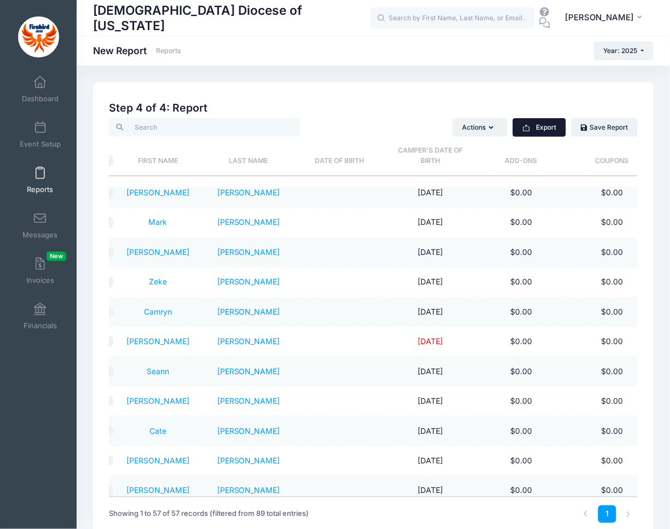
click at [532, 123] on button "Export" at bounding box center [539, 127] width 53 height 19
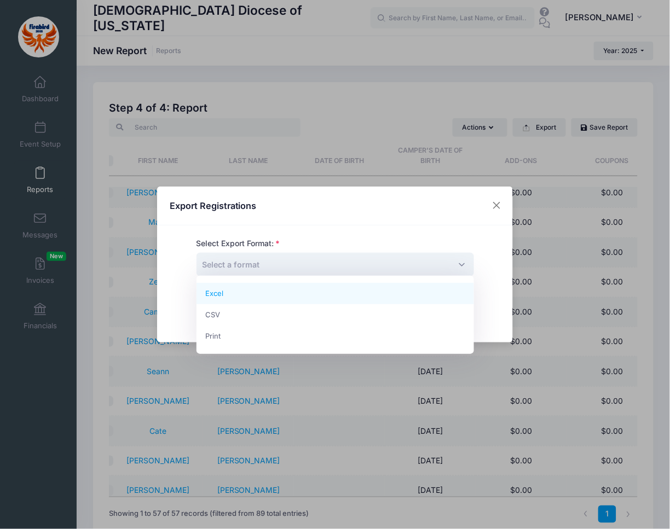
click at [312, 268] on span "Select a format" at bounding box center [335, 265] width 278 height 24
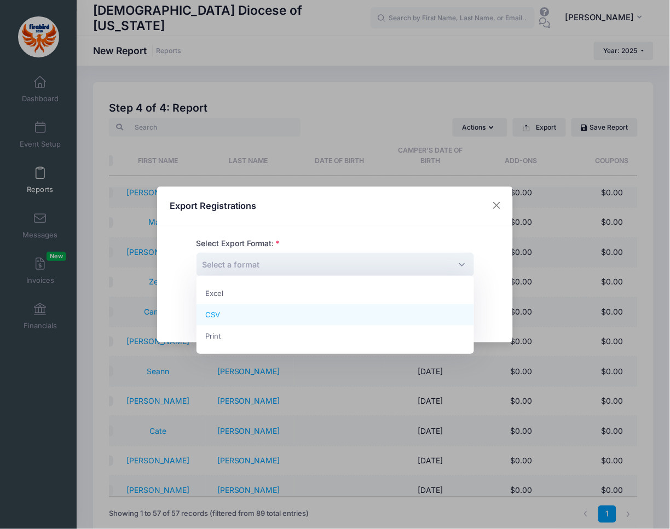
select select "csv"
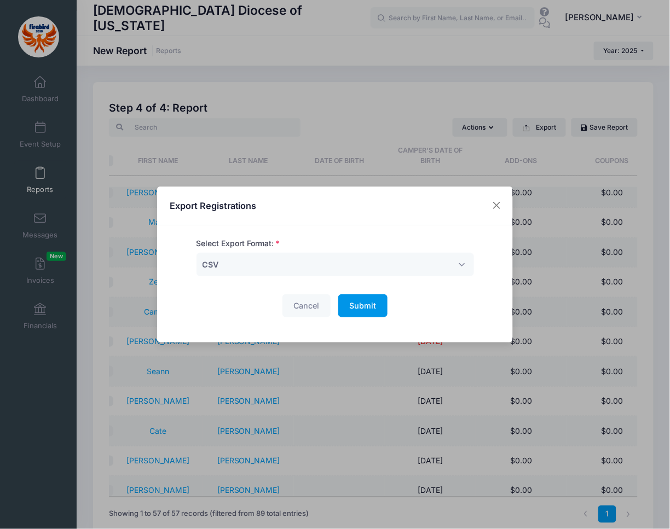
click at [371, 308] on span "Submit" at bounding box center [362, 305] width 27 height 9
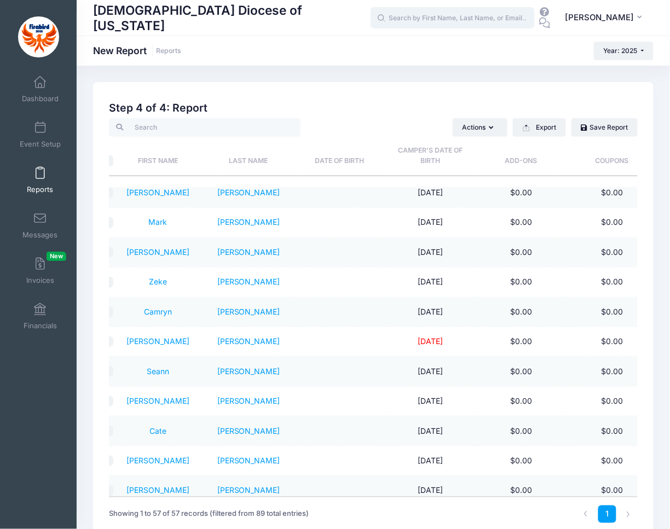
click at [481, 16] on input "text" at bounding box center [453, 18] width 164 height 22
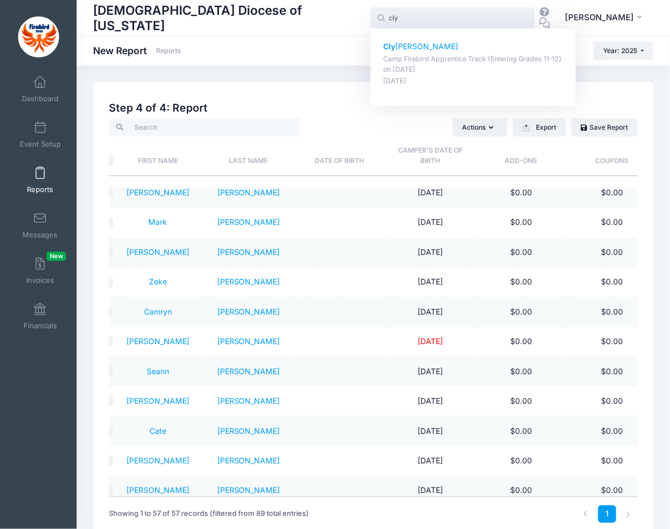
click at [429, 52] on div "Cly de williams Camp Firebird Apprentice Track (Entering Grades 11-12) on Jul-2…" at bounding box center [473, 63] width 181 height 45
type input "Clyde williams (Camp Firebird Apprentice Track (Entering Grades 11-12), Jul-27,…"
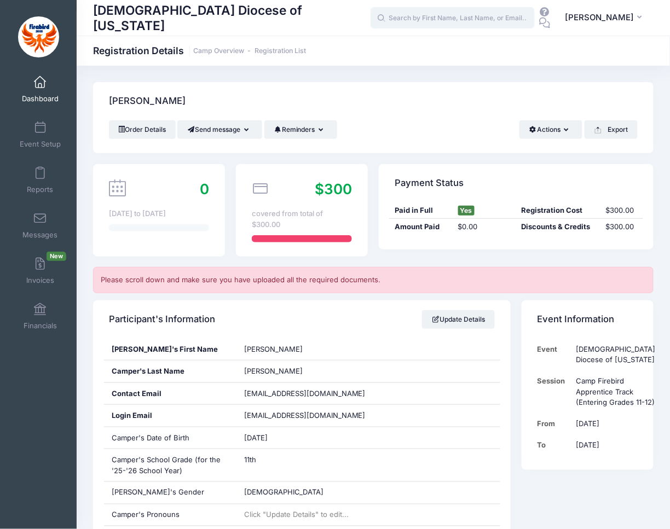
click at [484, 19] on input "text" at bounding box center [453, 18] width 164 height 22
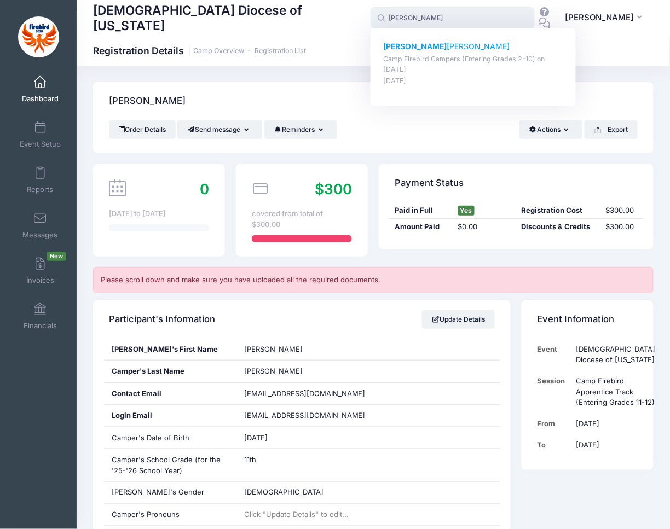
click at [415, 50] on p "Paige Norwood" at bounding box center [473, 46] width 181 height 11
type input "Paige Norwood (Camp Firebird Campers (Entering Grades 2-10), Jul-27, 2025)"
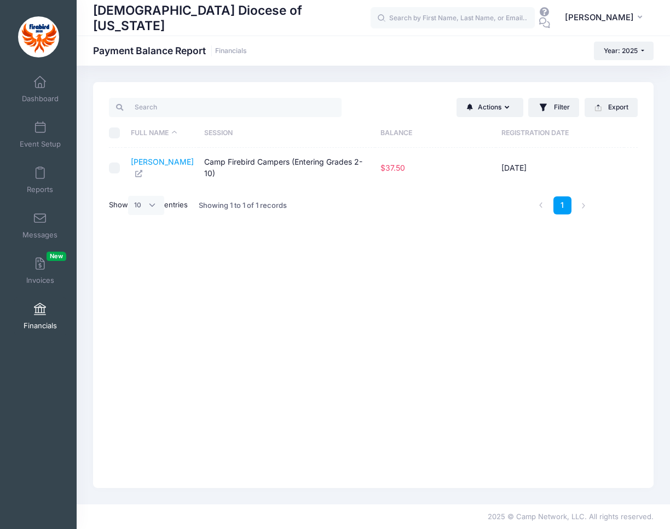
select select "10"
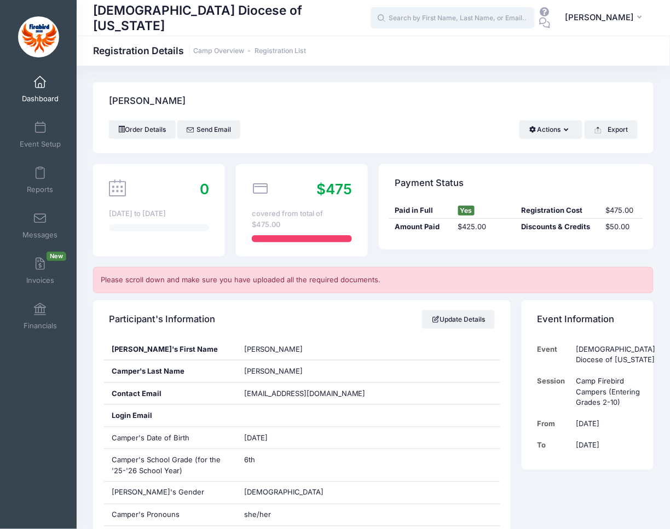
click at [417, 19] on input "text" at bounding box center [453, 18] width 164 height 22
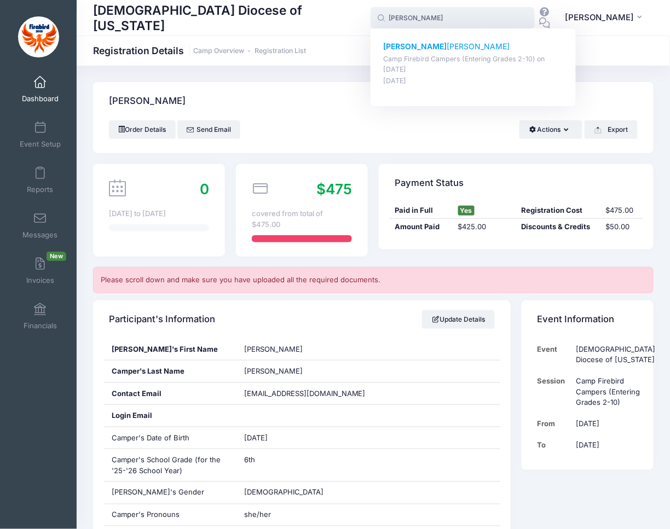
click at [417, 59] on p "Camp Firebird Campers (Entering Grades 2-10) on [DATE]" at bounding box center [473, 64] width 181 height 20
type input "[PERSON_NAME] (Camp Firebird Campers (Entering Grades 2-10), [DATE])"
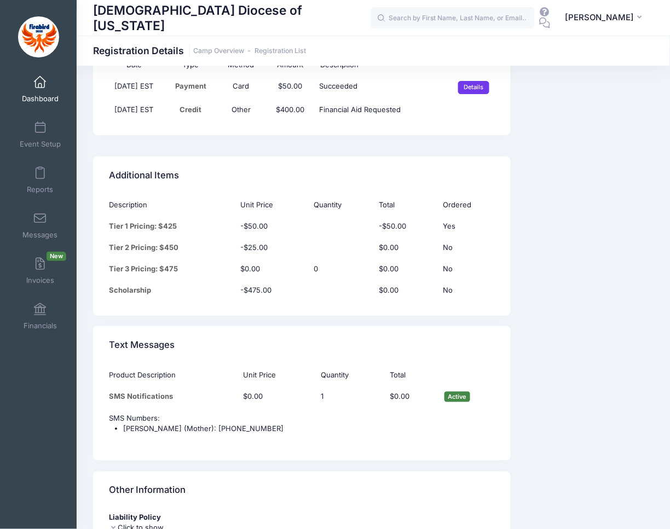
scroll to position [2845, 0]
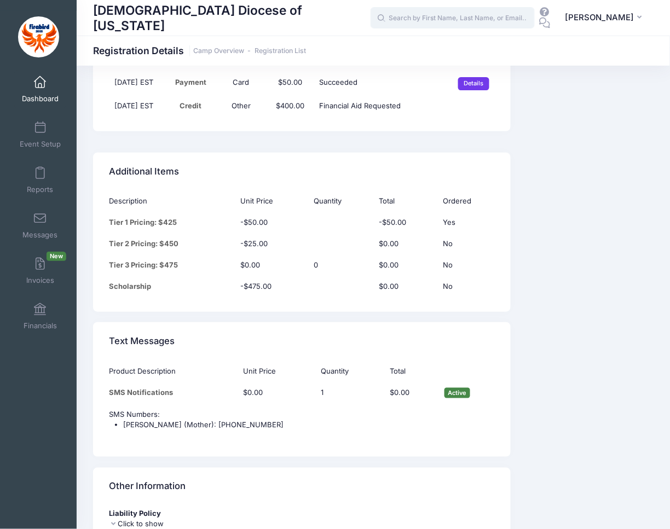
click at [436, 16] on input "text" at bounding box center [453, 18] width 164 height 22
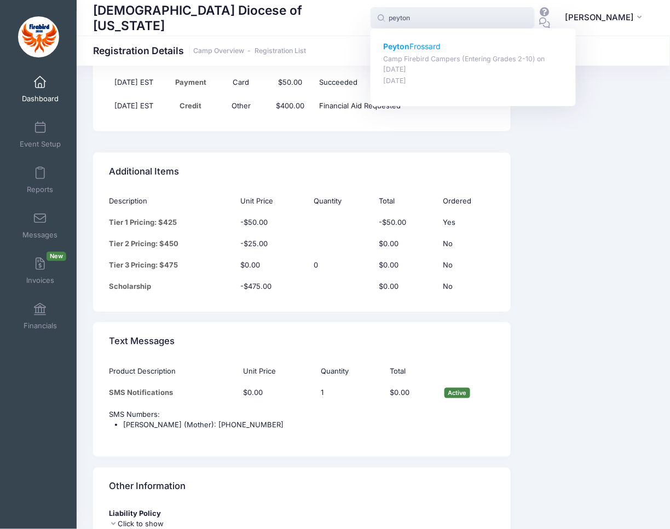
click at [426, 52] on div "[PERSON_NAME] Camp Firebird Campers (Entering Grades 2-10) on [DATE] [DATE]" at bounding box center [473, 63] width 181 height 45
type input "[PERSON_NAME] (Camp Firebird Campers (Entering Grades 2-10), [DATE])"
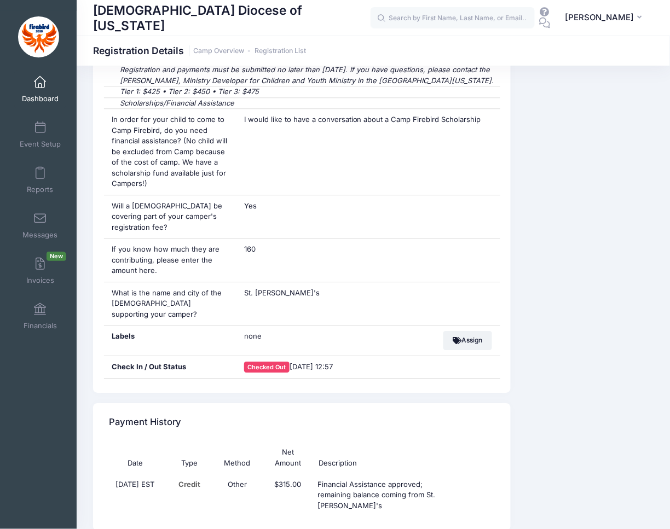
scroll to position [2434, 0]
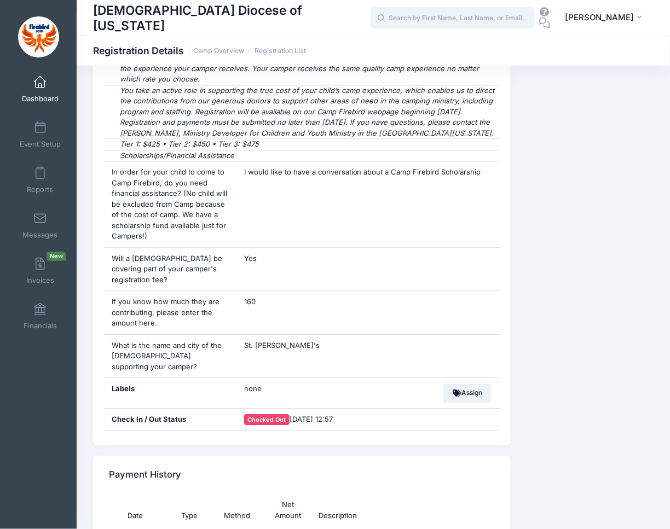
click at [466, 22] on input "text" at bounding box center [453, 18] width 164 height 22
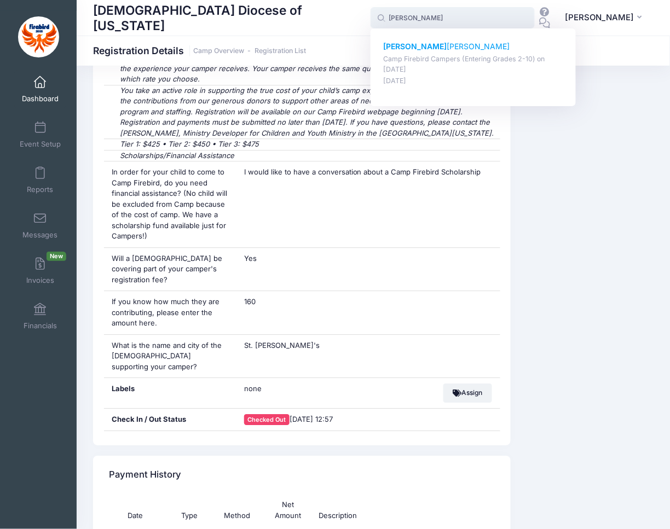
click at [453, 50] on p "[PERSON_NAME]" at bounding box center [473, 46] width 181 height 11
type input "[PERSON_NAME] (Camp Firebird Campers (Entering Grades 2-10), [DATE])"
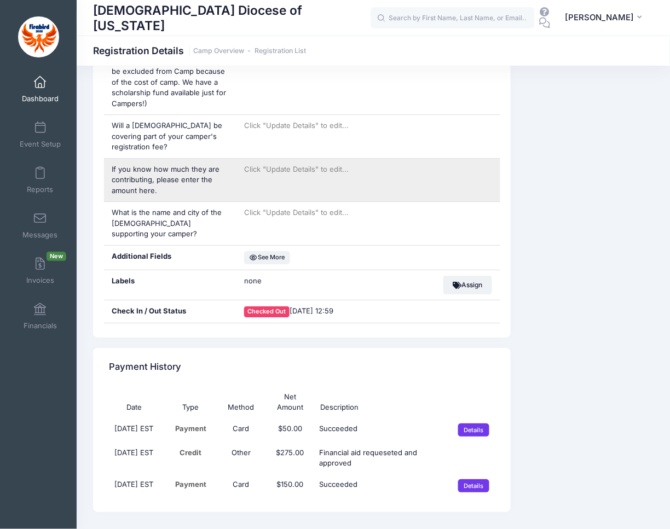
scroll to position [2611, 0]
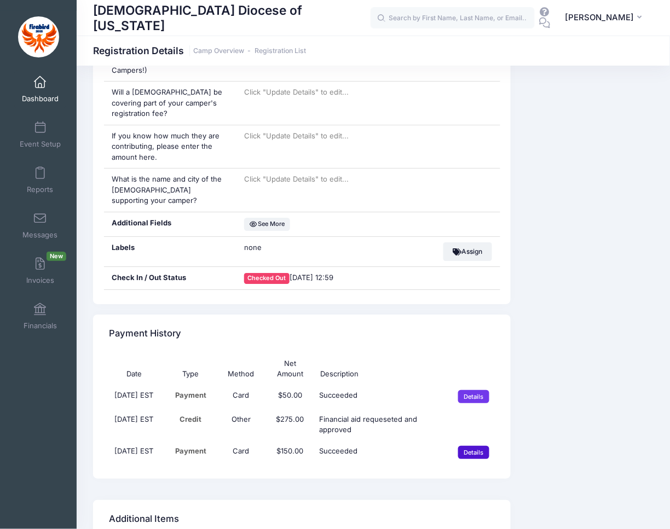
click at [475, 446] on input "Details" at bounding box center [473, 452] width 31 height 13
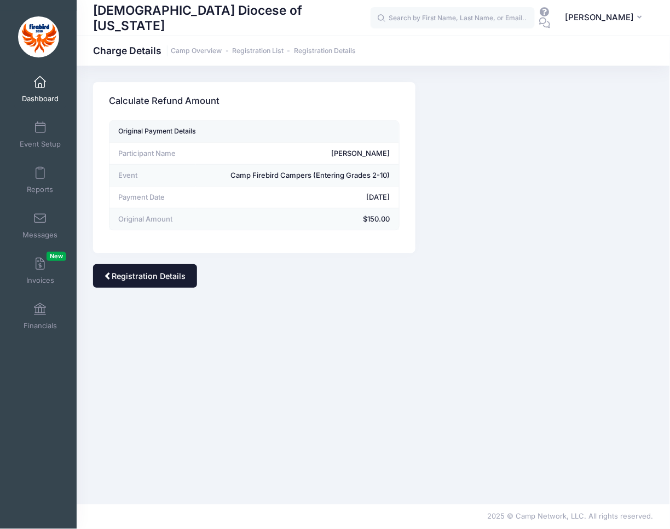
click at [114, 274] on link "Registration Details" at bounding box center [145, 276] width 104 height 24
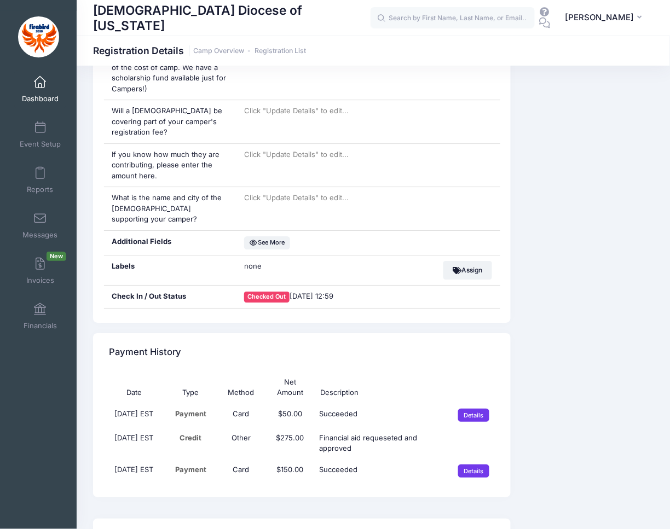
scroll to position [2614, 0]
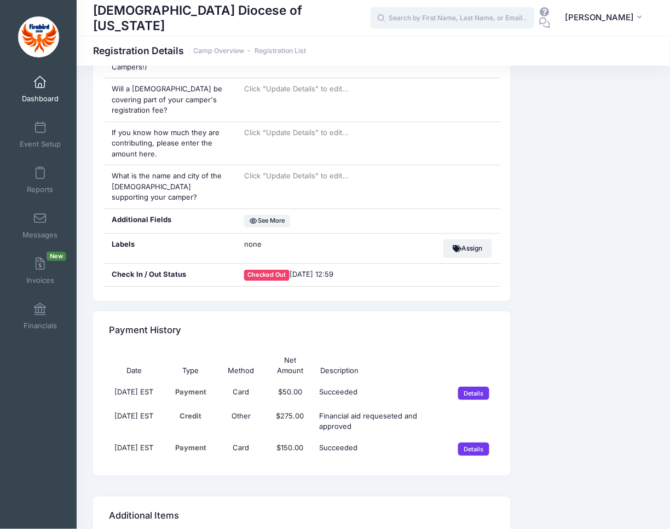
click at [435, 18] on input "text" at bounding box center [453, 18] width 164 height 22
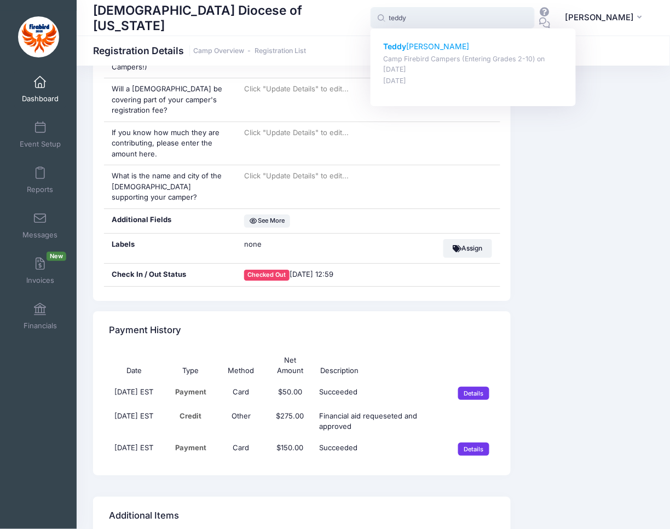
click at [406, 49] on strong "Teddy" at bounding box center [394, 46] width 23 height 9
type input "[PERSON_NAME] (Camp Firebird Campers (Entering Grades 2-10), [DATE])"
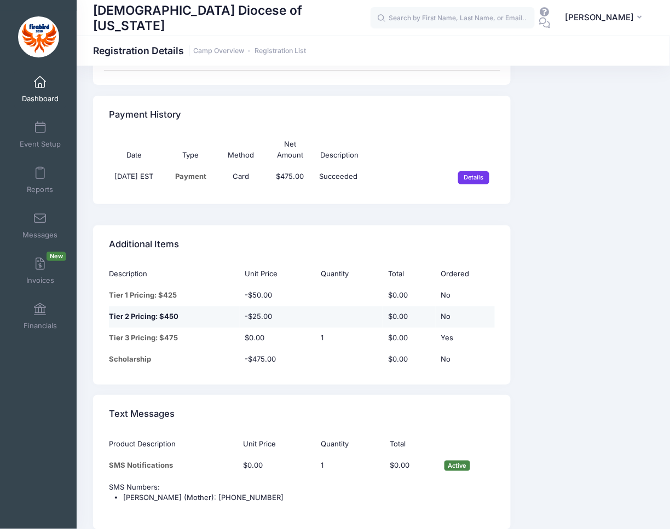
scroll to position [2798, 0]
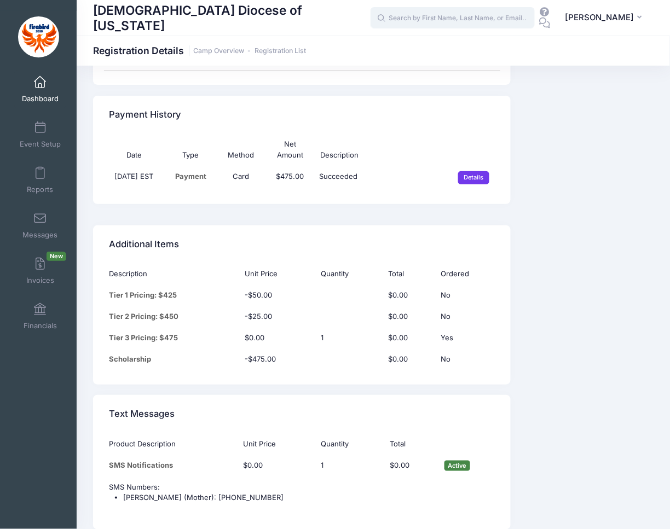
click at [427, 21] on input "text" at bounding box center [453, 18] width 164 height 22
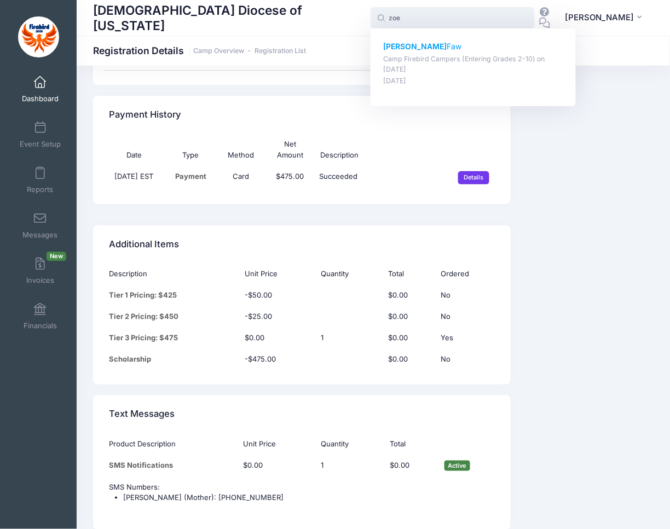
click at [407, 50] on p "Zoe Faw" at bounding box center [473, 46] width 181 height 11
type input "Zoe Faw (Camp Firebird Campers (Entering Grades 2-10), Jul-27, 2025)"
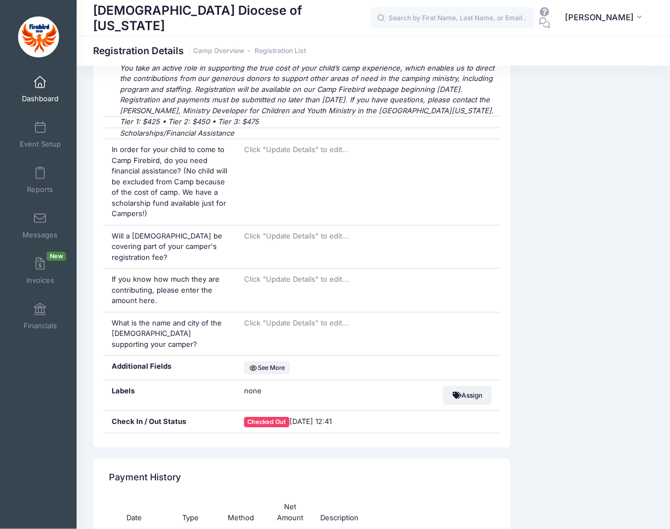
scroll to position [2458, 0]
click at [475, 15] on input "text" at bounding box center [453, 18] width 164 height 22
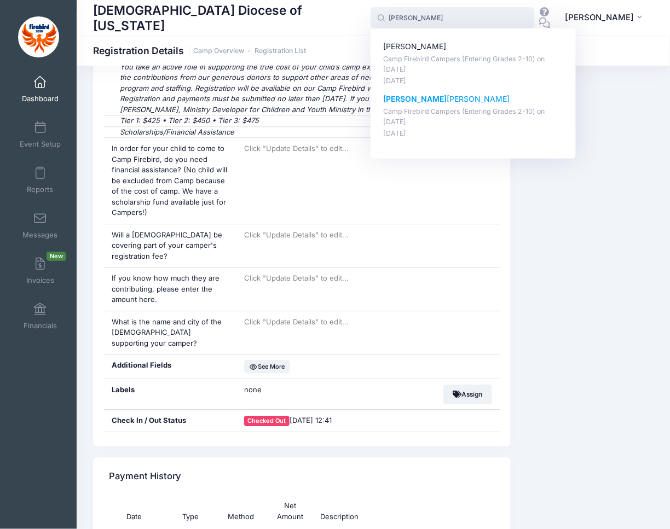
click at [409, 96] on p "[PERSON_NAME]" at bounding box center [473, 99] width 181 height 11
type input "[PERSON_NAME] (Camp Firebird Campers (Entering Grades 2-10), [DATE])"
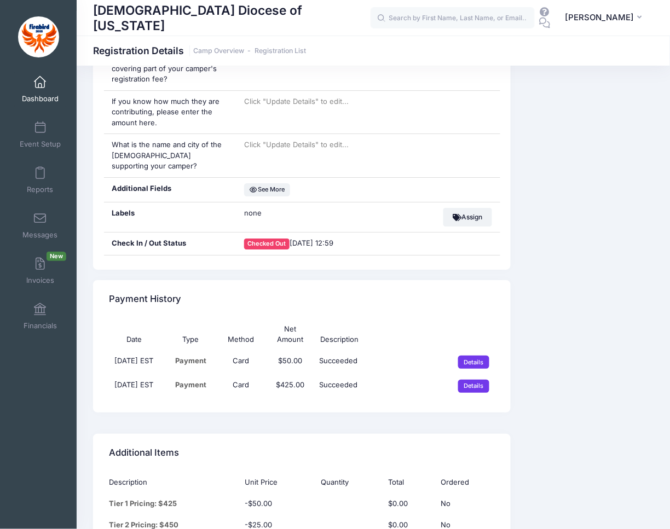
scroll to position [2671, 0]
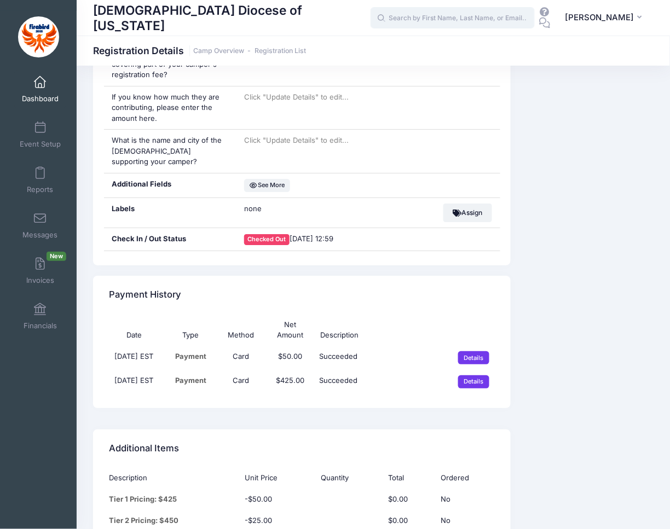
click at [507, 15] on input "text" at bounding box center [453, 18] width 164 height 22
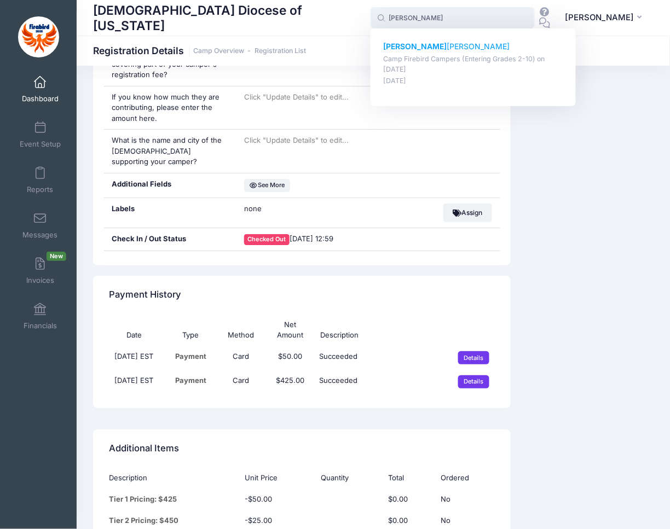
click at [432, 76] on p "[DATE]" at bounding box center [473, 81] width 181 height 10
type input "[PERSON_NAME] (Camp Firebird Campers (Entering Grades 2-10), [DATE])"
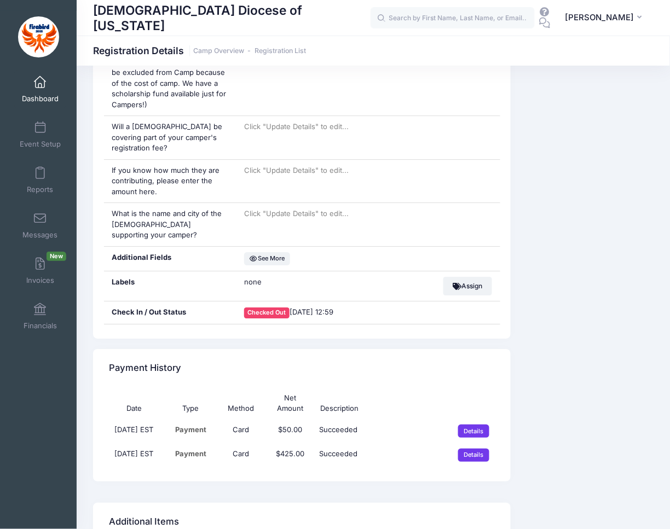
scroll to position [2560, 0]
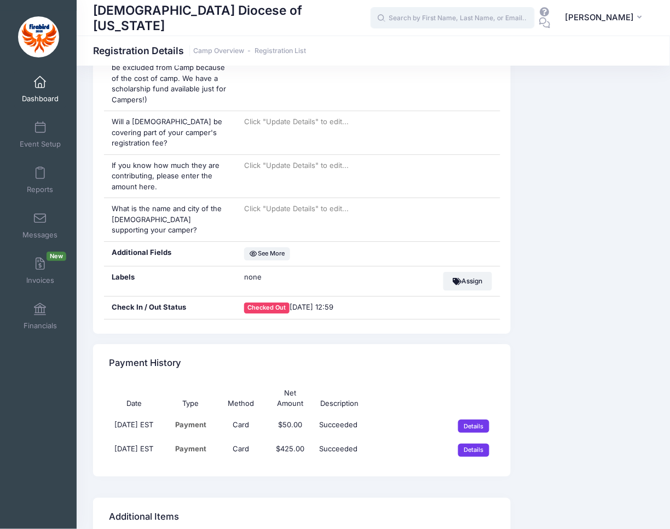
click at [470, 14] on input "text" at bounding box center [453, 18] width 164 height 22
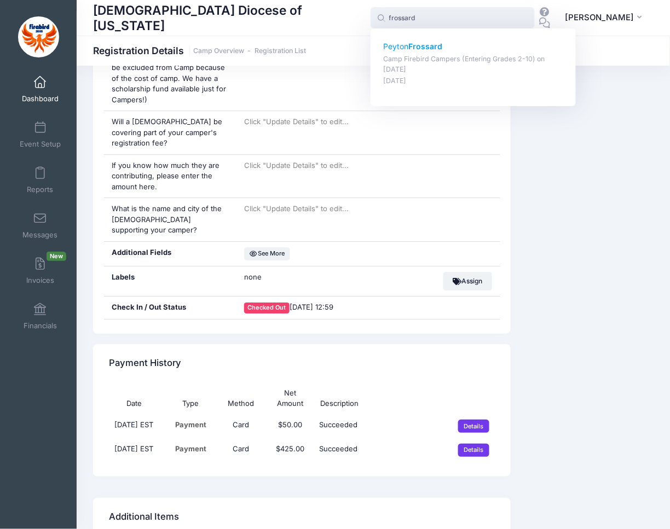
click at [438, 50] on strong "Frossard" at bounding box center [425, 46] width 34 height 9
type input "[PERSON_NAME] (Camp Firebird Campers (Entering Grades 2-10), [DATE])"
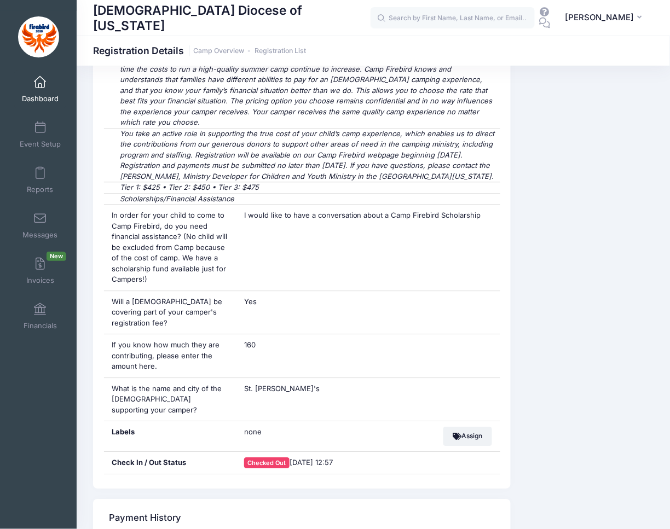
scroll to position [2392, 1]
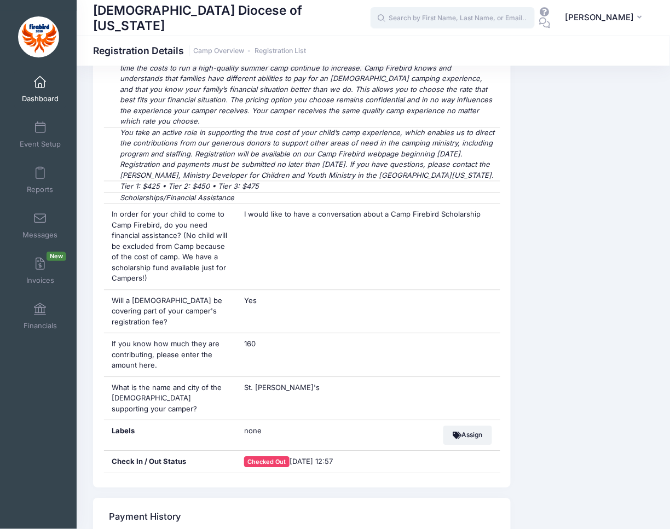
click at [449, 15] on input "text" at bounding box center [453, 18] width 164 height 22
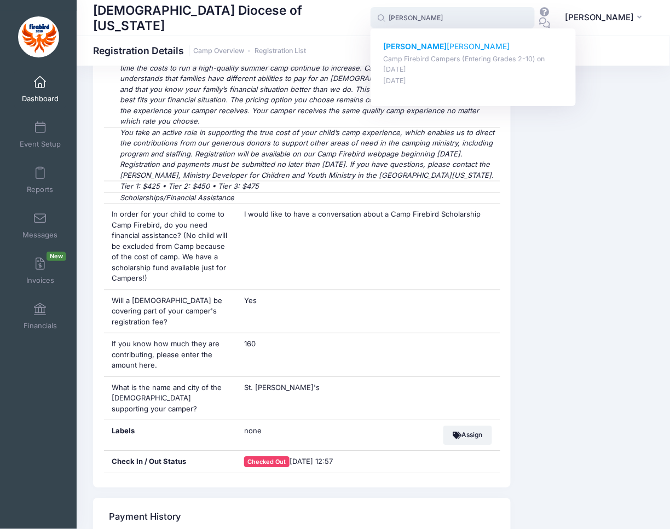
click at [403, 51] on p "Felix Goldstein" at bounding box center [473, 46] width 181 height 11
type input "Felix Goldstein (Camp Firebird Campers (Entering Grades 2-10), Jul-27, 2025)"
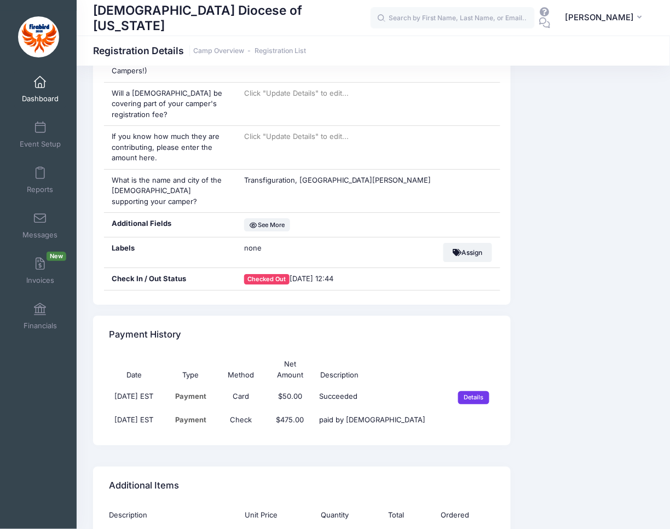
scroll to position [2598, 0]
click at [477, 8] on input "text" at bounding box center [453, 18] width 164 height 22
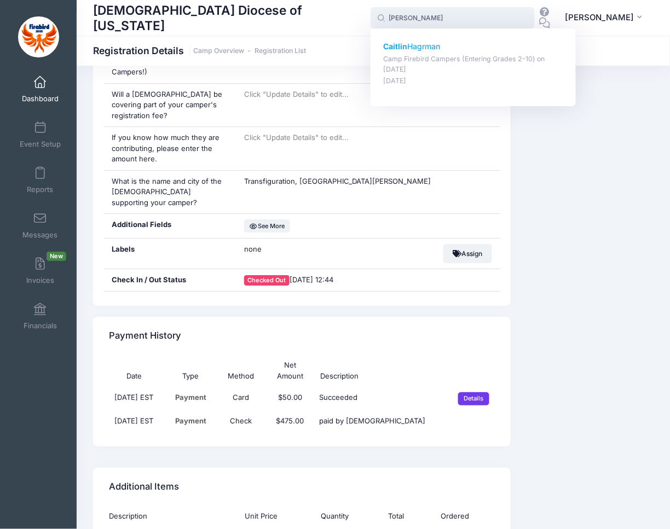
click at [449, 48] on p "Caitlin Hagrman" at bounding box center [473, 46] width 181 height 11
type input "Caitlin Hagrman (Camp Firebird Campers (Entering Grades 2-10), Jul-27, 2025)"
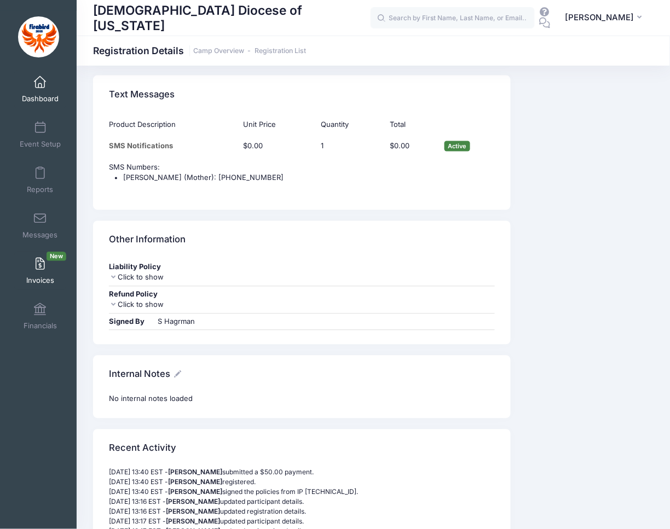
scroll to position [3173, 0]
click at [481, 19] on input "text" at bounding box center [453, 18] width 164 height 22
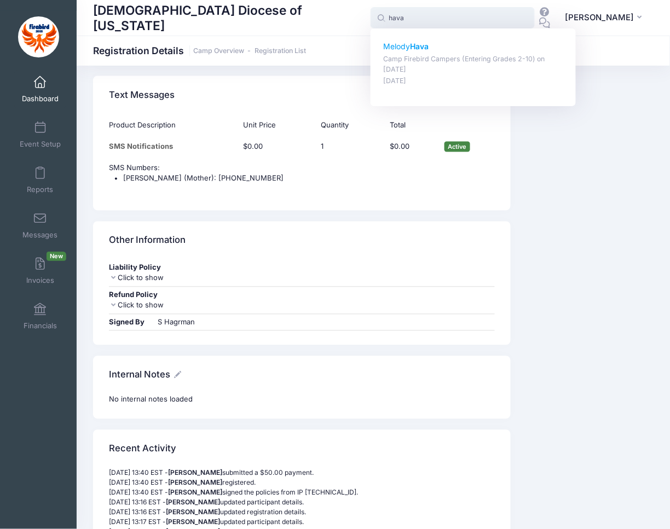
click at [431, 54] on p "Camp Firebird Campers (Entering Grades 2-10) on [DATE]" at bounding box center [473, 64] width 181 height 20
type input "[PERSON_NAME] (Camp Firebird Campers (Entering Grades 2-10), [DATE])"
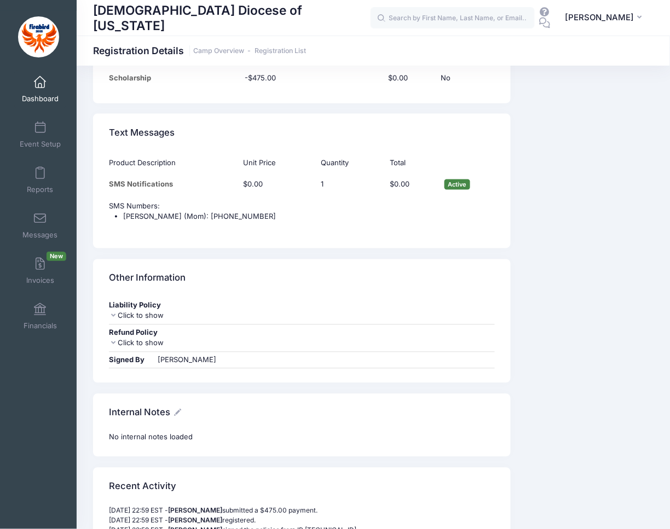
scroll to position [3100, 0]
click at [447, 18] on input "text" at bounding box center [453, 18] width 164 height 22
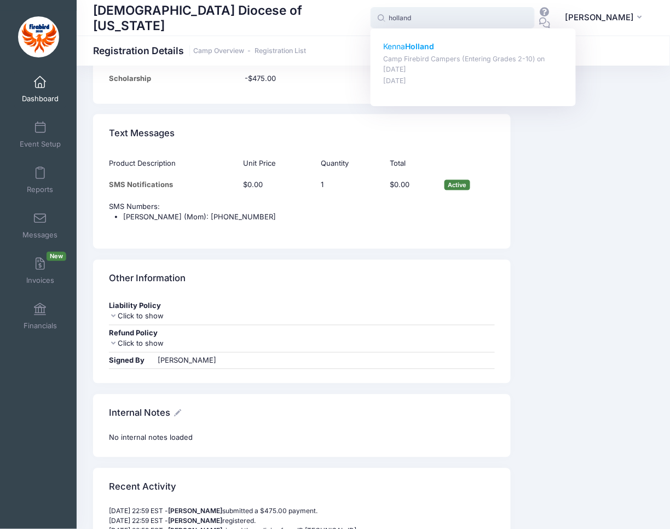
click at [434, 42] on strong "Holland" at bounding box center [419, 46] width 29 height 9
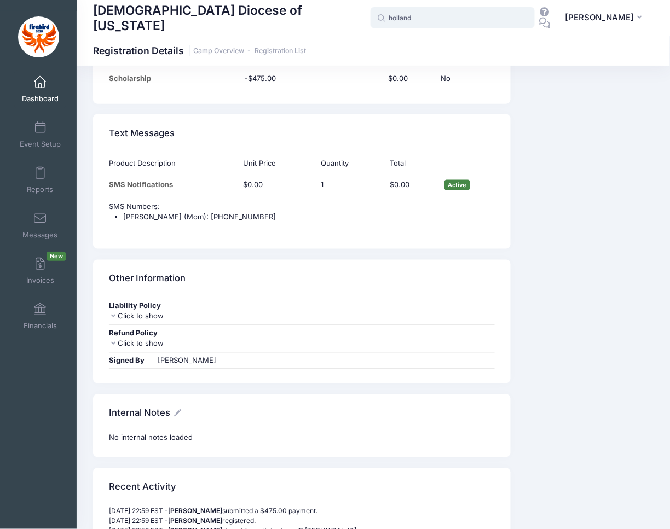
type input "[PERSON_NAME] (Camp Firebird Campers (Entering Grades 2-10), [DATE])"
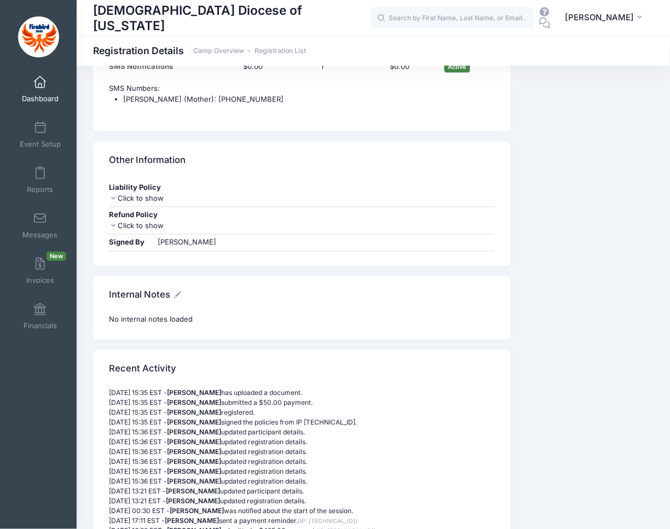
scroll to position [3220, 0]
click at [483, 16] on input "text" at bounding box center [453, 18] width 164 height 22
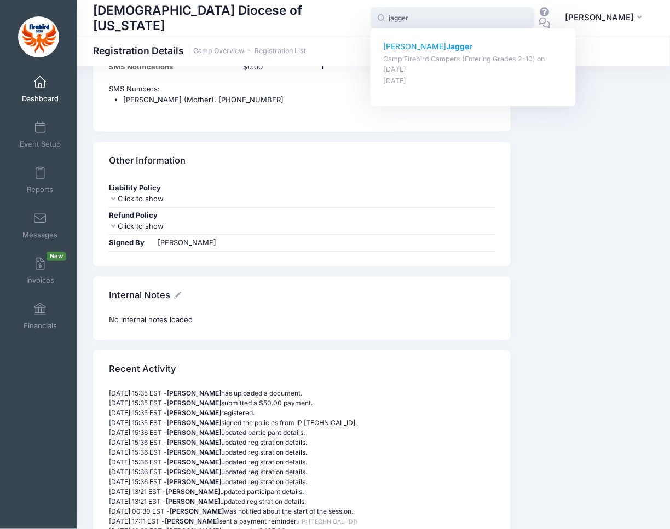
click at [409, 48] on p "Elizabeth Jagger" at bounding box center [473, 46] width 181 height 11
type input "Elizabeth Jagger (Camp Firebird Campers (Entering Grades 2-10), Jul-27, 2025)"
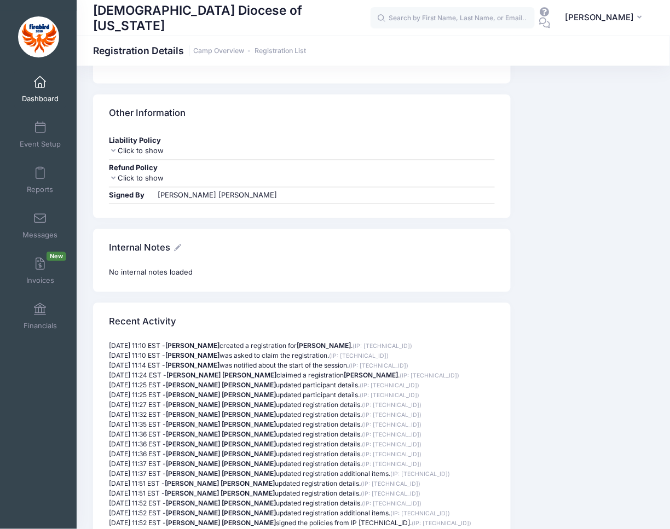
scroll to position [3240, 0]
click at [433, 19] on input "text" at bounding box center [453, 18] width 164 height 22
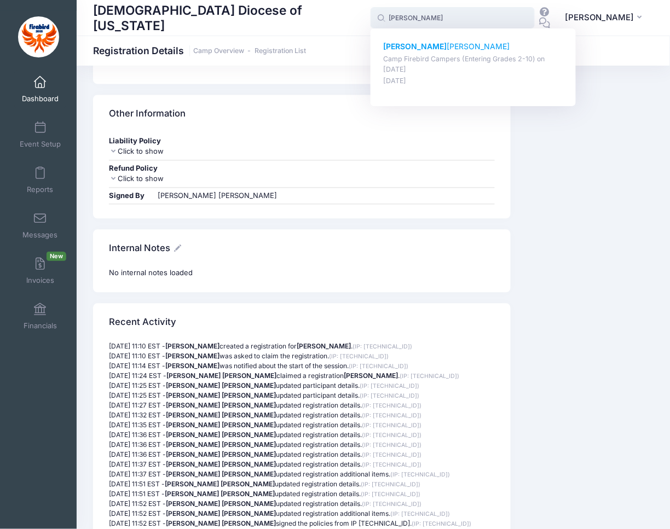
click at [420, 48] on p "Elliott Johnson" at bounding box center [473, 46] width 181 height 11
type input "Elliott Johnson (Camp Firebird Campers (Entering Grades 2-10), Jul-27, 2025)"
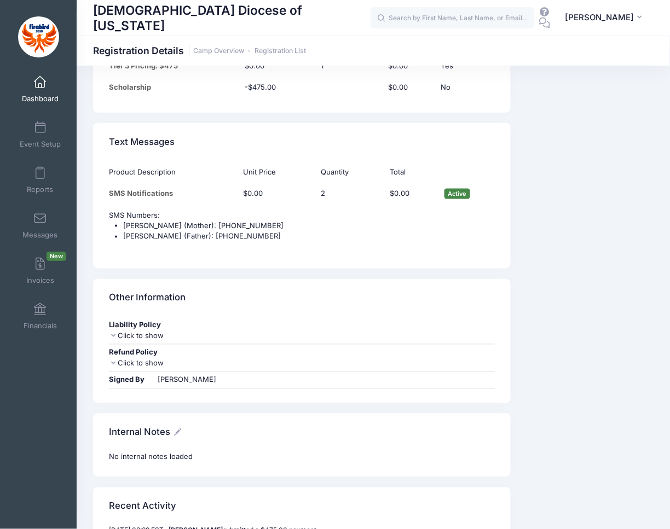
scroll to position [3091, 0]
click at [483, 25] on input "text" at bounding box center [453, 18] width 164 height 22
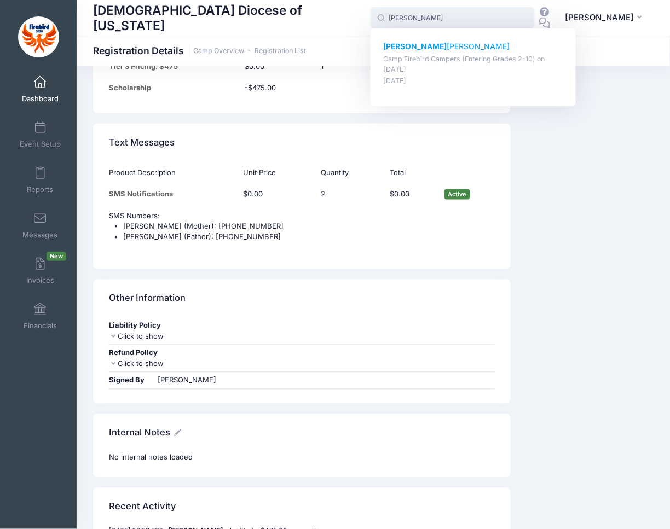
click at [429, 50] on p "[PERSON_NAME]" at bounding box center [473, 46] width 181 height 11
type input "[PERSON_NAME] (Camp Firebird Campers (Entering Grades 2-10), [DATE])"
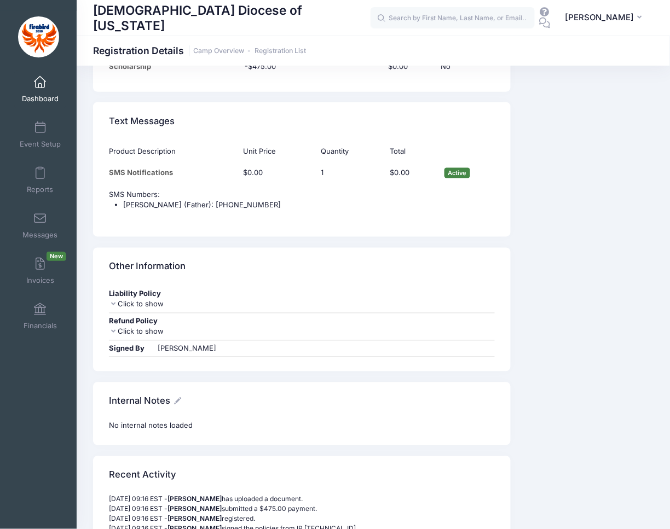
scroll to position [3090, 0]
click at [421, 19] on input "text" at bounding box center [453, 18] width 164 height 22
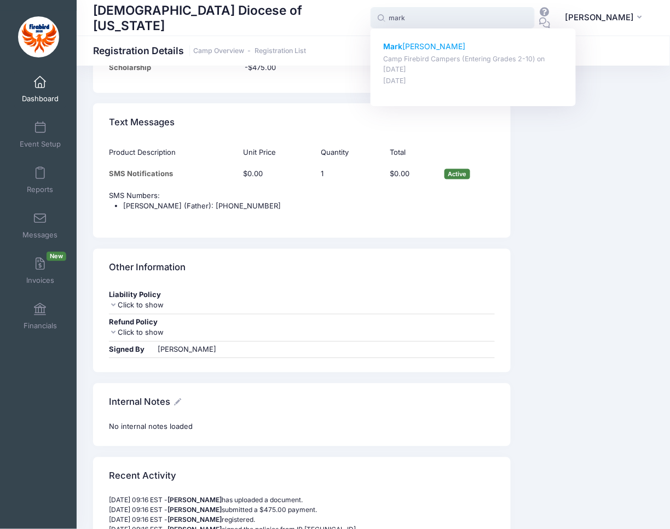
click at [399, 48] on strong "Mark" at bounding box center [392, 46] width 19 height 9
type input "Mark Ludwig (Camp Firebird Campers (Entering Grades 2-10), Jul-27, 2025)"
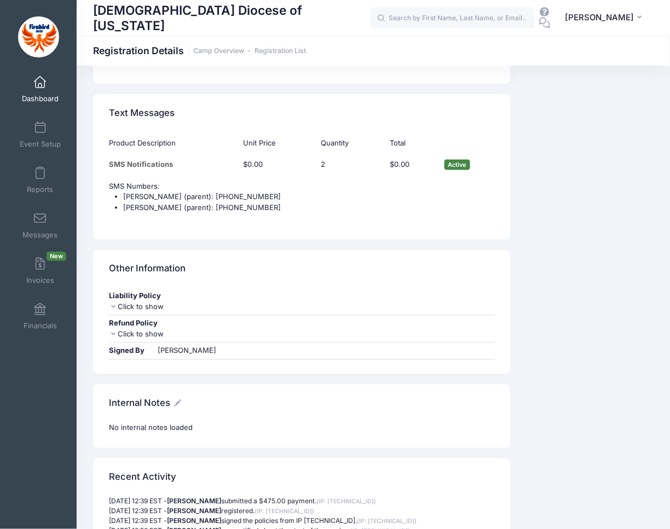
scroll to position [3095, 0]
click at [481, 21] on input "text" at bounding box center [453, 18] width 164 height 22
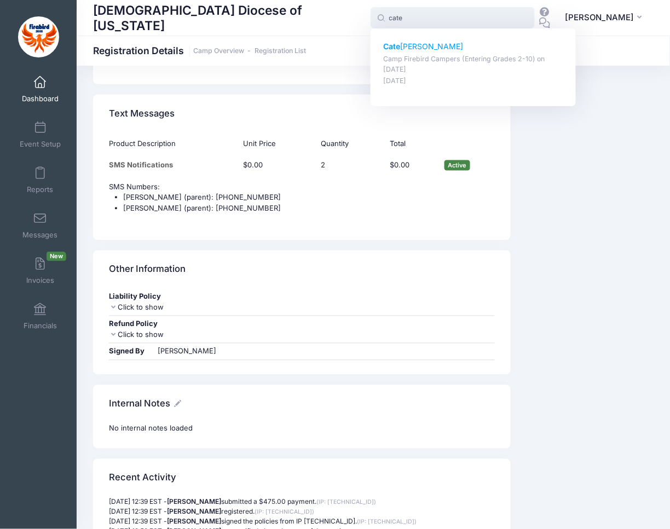
click at [455, 52] on div "[PERSON_NAME] Camp Firebird Campers (Entering Grades 2-10) on [DATE] [DATE]" at bounding box center [473, 63] width 181 height 45
type input "[PERSON_NAME] (Camp Firebird Campers (Entering Grades 2-10), [DATE])"
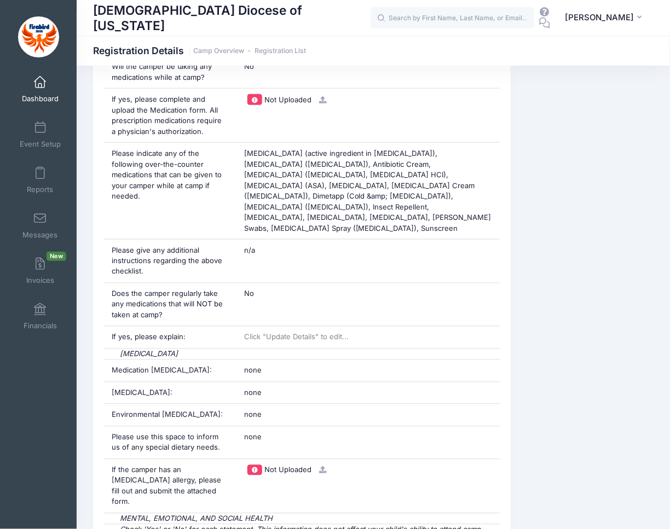
scroll to position [1164, 0]
click at [475, 18] on input "text" at bounding box center [453, 18] width 164 height 22
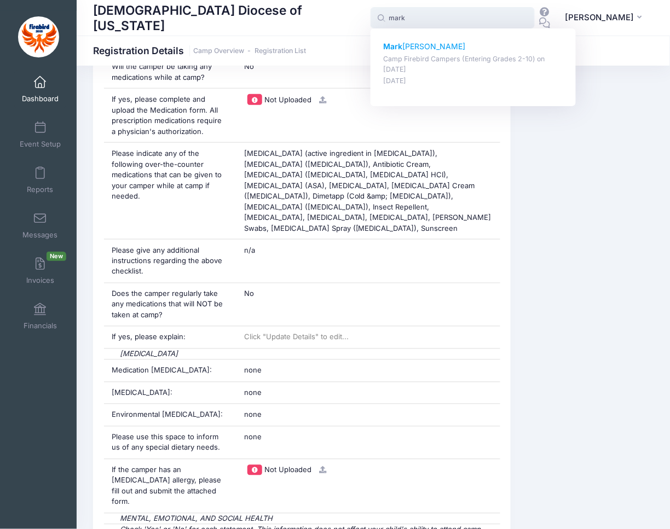
click at [424, 48] on p "Mark Ludwig" at bounding box center [473, 46] width 181 height 11
type input "Mark Ludwig (Camp Firebird Campers (Entering Grades 2-10), Jul-27, 2025)"
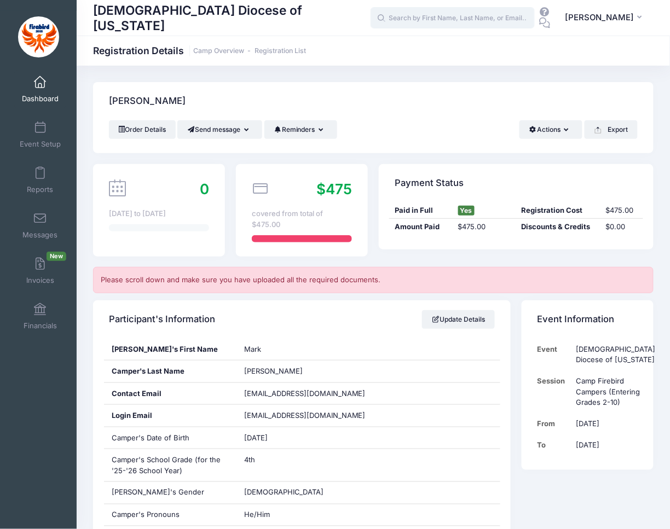
click at [437, 13] on input "text" at bounding box center [453, 18] width 164 height 22
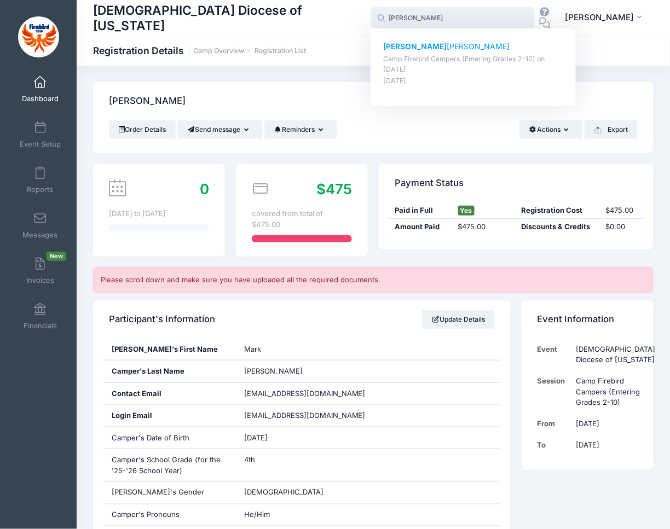
click at [429, 61] on p "Camp Firebird Campers (Entering Grades 2-10) on [DATE]" at bounding box center [473, 64] width 181 height 20
type input "James Ludwig (Camp Firebird Campers (Entering Grades 2-10), Jul-27, 2025)"
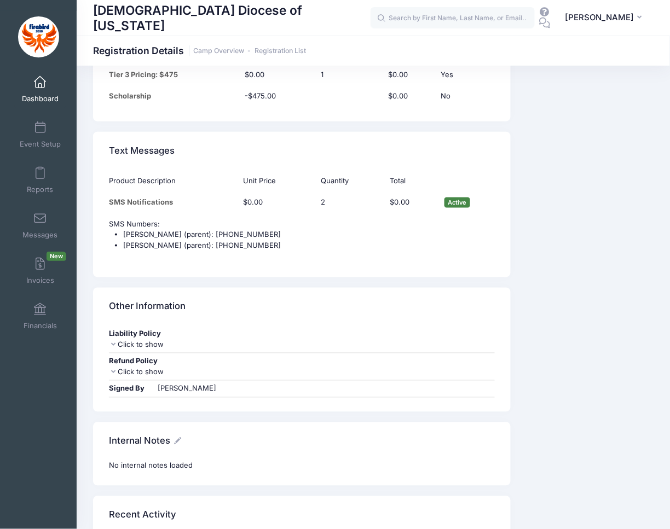
scroll to position [3057, 0]
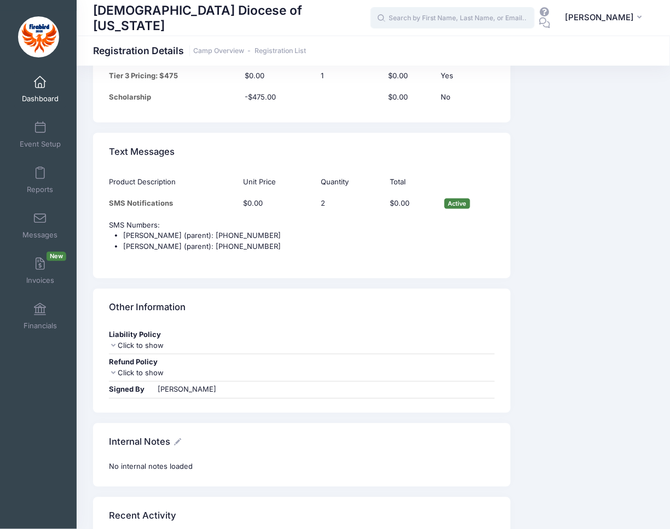
click at [451, 10] on input "text" at bounding box center [453, 18] width 164 height 22
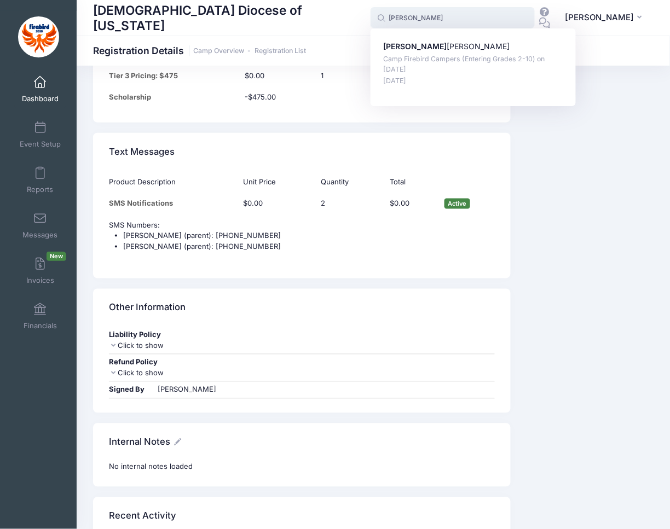
click at [387, 51] on div "Hank Smith Camp Firebird Campers (Entering Grades 2-10) on Jul-27, 2025 Dec-02,…" at bounding box center [473, 67] width 205 height 78
click at [402, 45] on strong "Hank" at bounding box center [414, 46] width 63 height 9
type input "Hank Smith (Camp Firebird Campers (Entering Grades 2-10), Jul-27, 2025)"
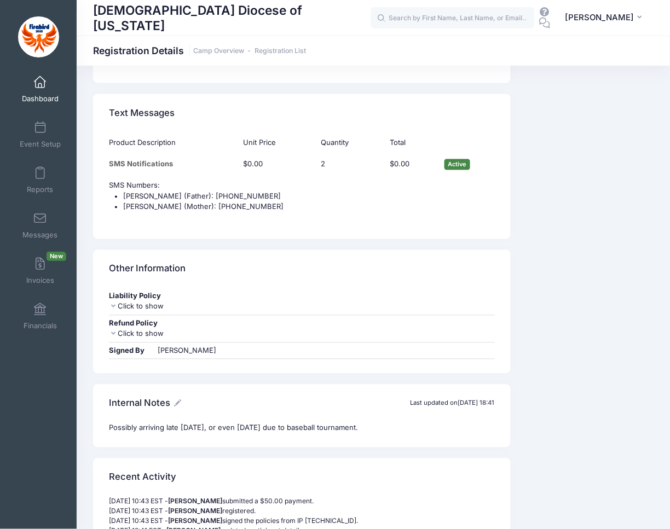
scroll to position [3144, 0]
click at [501, 20] on input "text" at bounding box center [453, 18] width 164 height 22
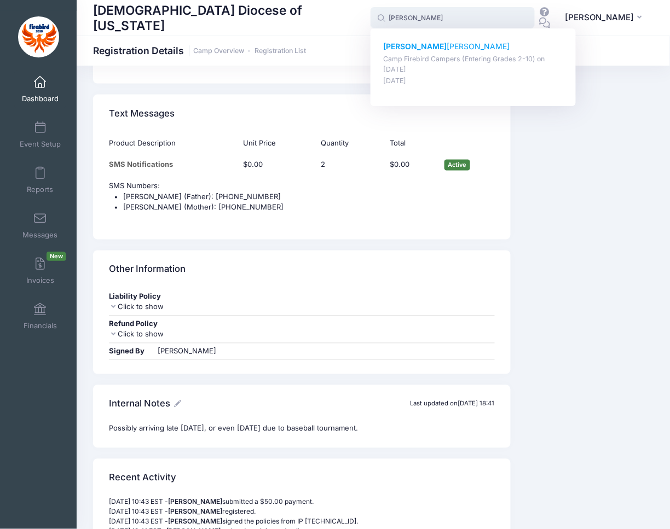
click at [424, 49] on p "Wally Smith" at bounding box center [473, 46] width 181 height 11
type input "Wally Smith (Camp Firebird Campers (Entering Grades 2-10), Jul-27, 2025)"
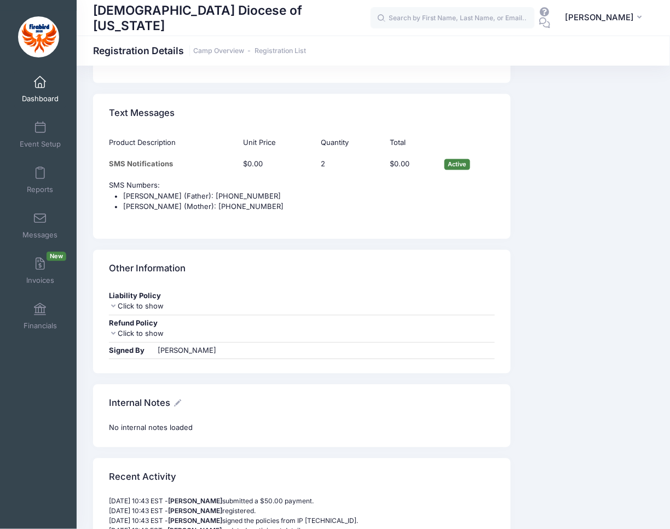
scroll to position [3144, 0]
click at [465, 24] on input "text" at bounding box center [453, 18] width 164 height 22
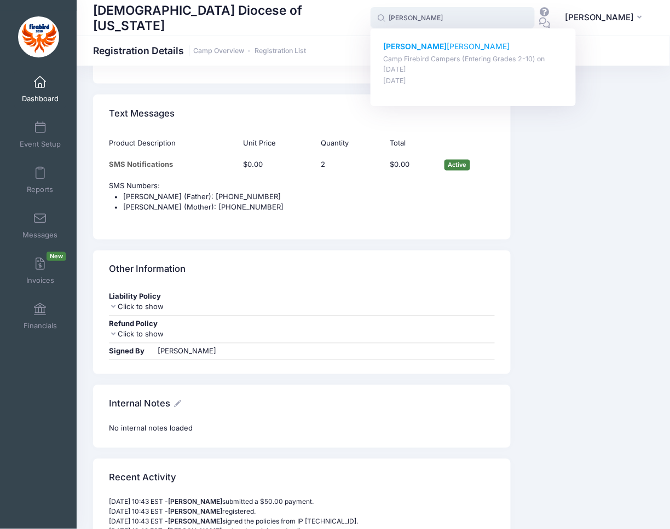
click at [450, 54] on p "Camp Firebird Campers (Entering Grades 2-10) on [DATE]" at bounding box center [473, 64] width 181 height 20
type input "Patrick Stephenson (Camp Firebird Campers (Entering Grades 2-10), Jul-27, 2025)"
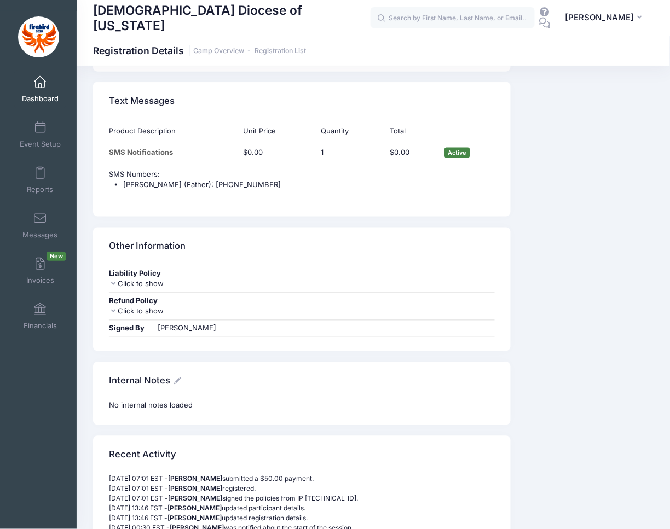
scroll to position [3124, 0]
click at [447, 19] on input "text" at bounding box center [453, 18] width 164 height 22
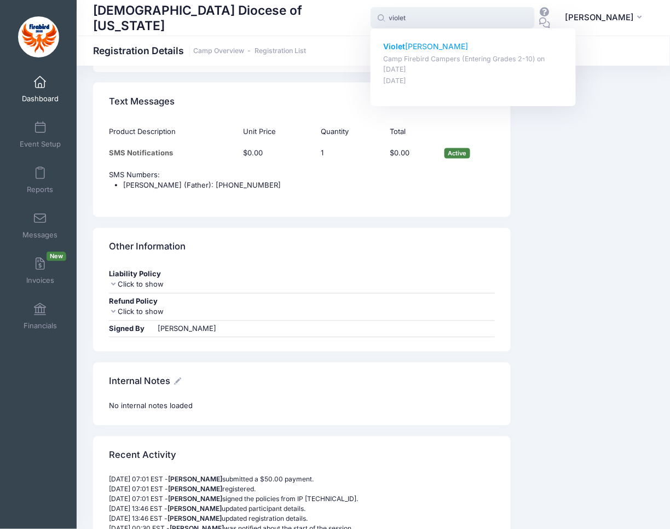
click at [414, 52] on div "Violet Tenholder Camp Firebird Campers (Entering Grades 2-10) on Jul-27, 2025 J…" at bounding box center [473, 63] width 181 height 45
type input "Violet Tenholder (Camp Firebird Campers (Entering Grades 2-10), Jul-27, 2025)"
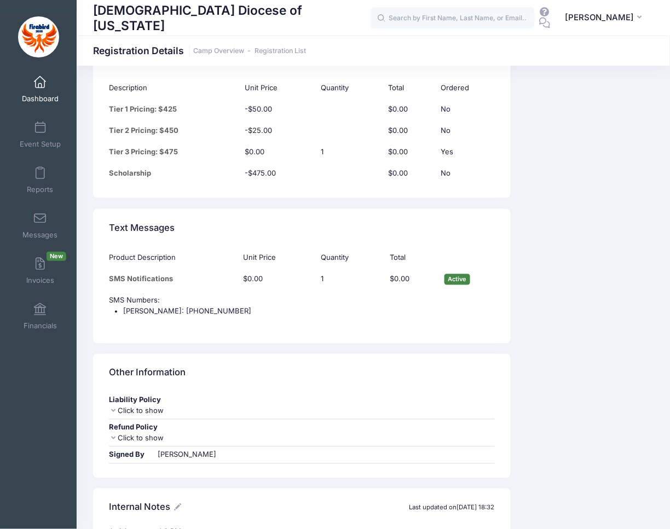
scroll to position [3027, 0]
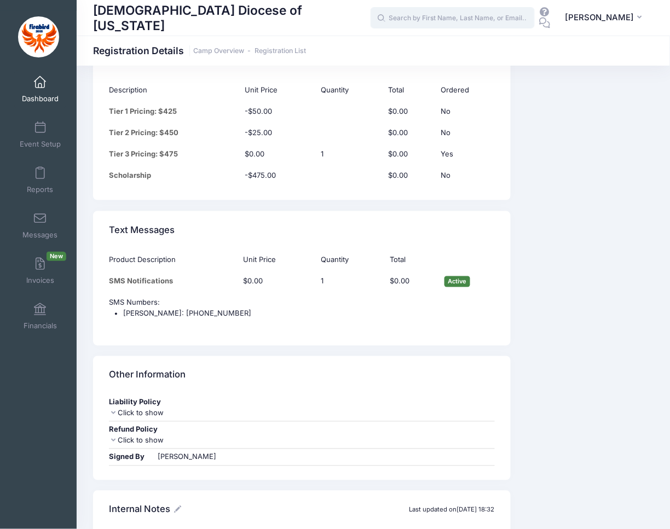
click at [441, 21] on input "text" at bounding box center [453, 18] width 164 height 22
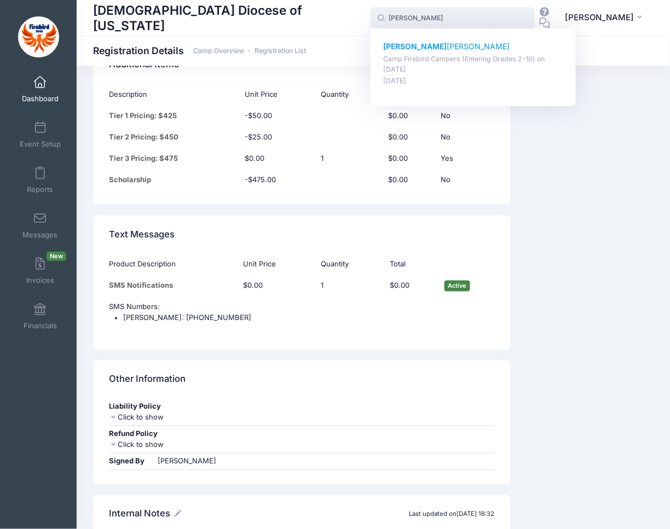
scroll to position [3022, 0]
click at [415, 41] on p "[PERSON_NAME]" at bounding box center [473, 46] width 181 height 11
type input "[PERSON_NAME] (Camp Firebird Campers (Entering Grades 2-10), [DATE])"
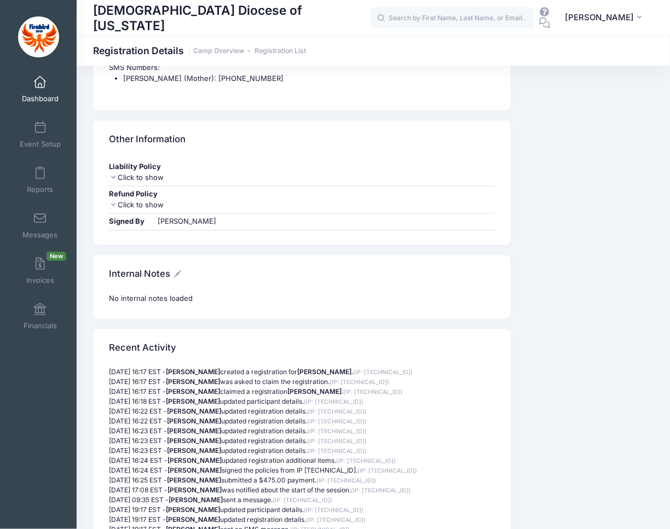
scroll to position [3181, 0]
click at [449, 16] on input "text" at bounding box center [453, 18] width 164 height 22
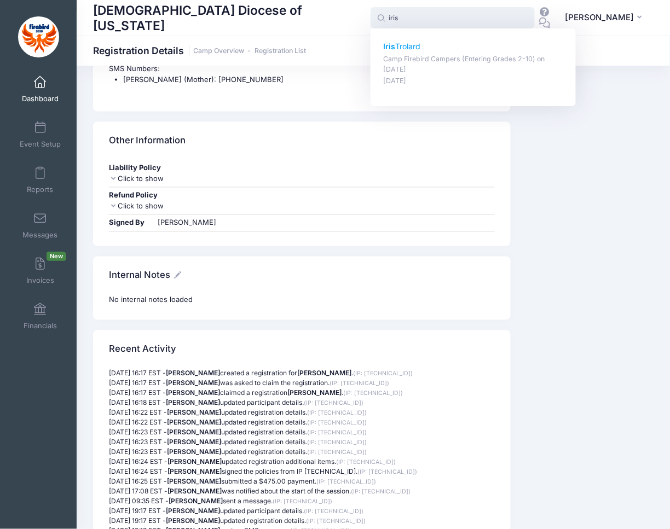
click at [420, 61] on p "Camp Firebird Campers (Entering Grades 2-10) on [DATE]" at bounding box center [473, 64] width 181 height 20
type input "Iris Trolard (Camp Firebird Campers (Entering Grades 2-10), Jul-27, 2025)"
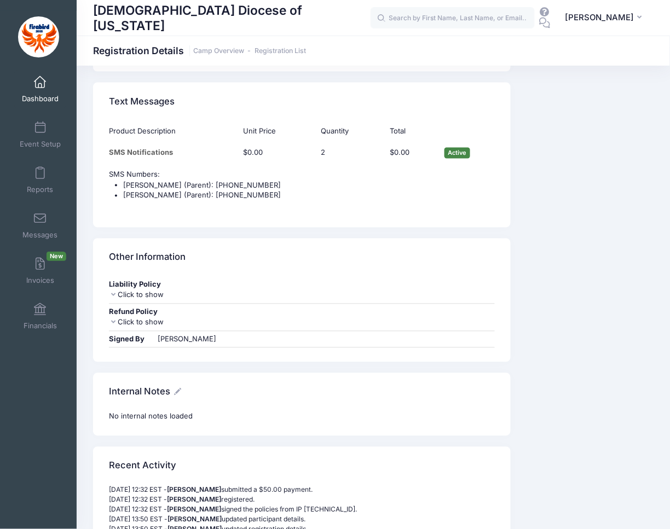
scroll to position [3134, 0]
click at [483, 21] on input "text" at bounding box center [453, 18] width 164 height 22
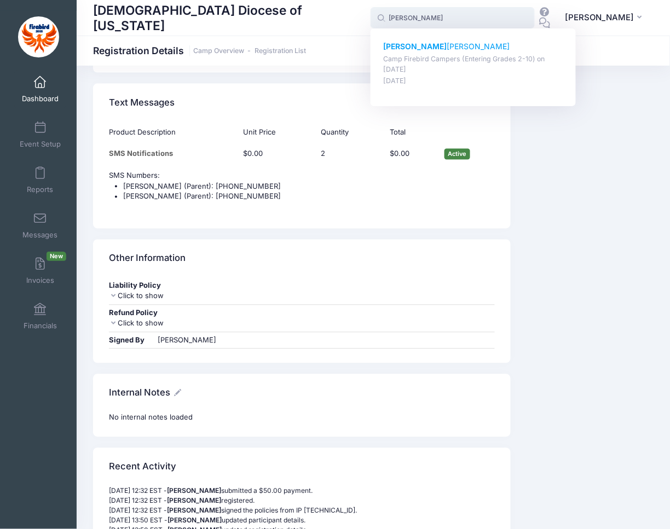
click at [459, 49] on p "[PERSON_NAME]" at bounding box center [473, 46] width 181 height 11
type input "[PERSON_NAME] (Camp Firebird Campers (Entering Grades 2-10), [DATE])"
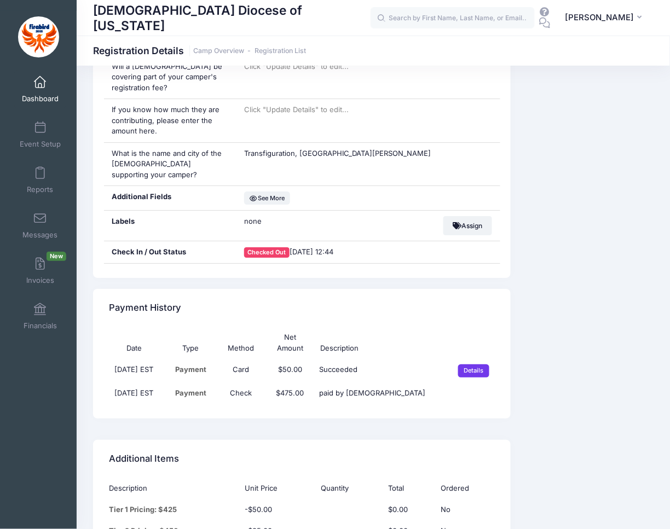
scroll to position [2624, 0]
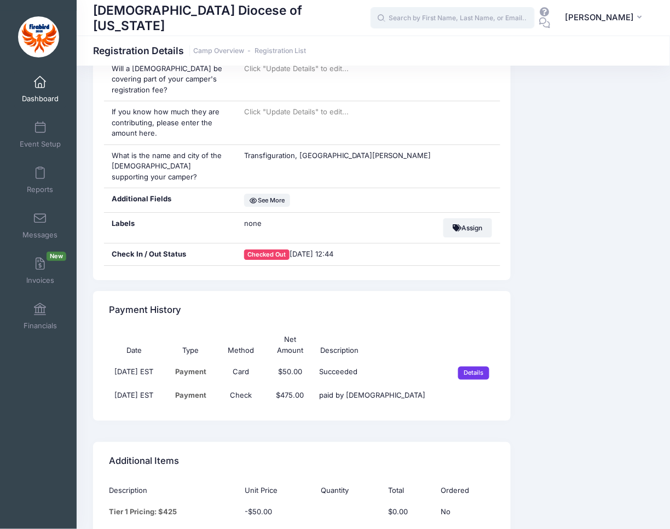
click at [475, 16] on input "text" at bounding box center [453, 18] width 164 height 22
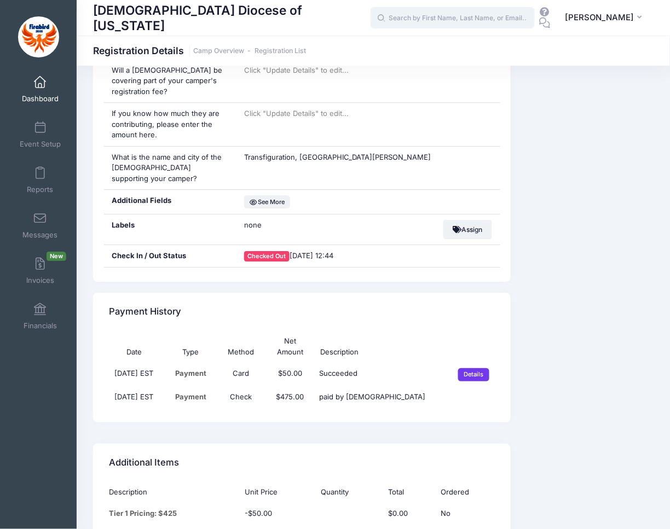
click at [475, 16] on input "text" at bounding box center [453, 18] width 164 height 22
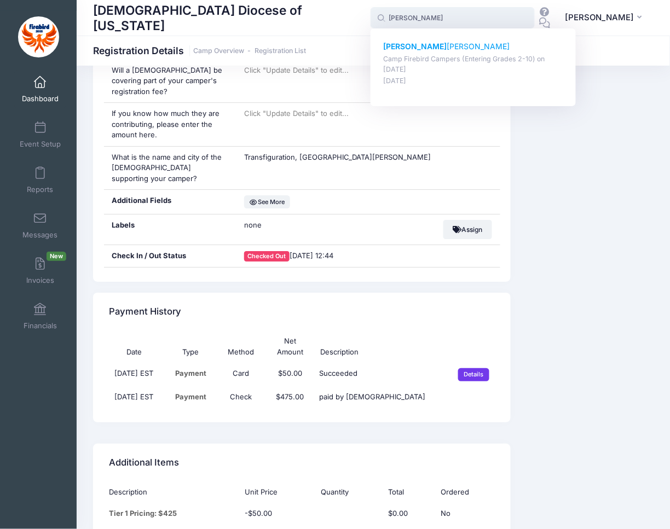
click at [440, 59] on p "Camp Firebird Campers (Entering Grades 2-10) on Jul-27, 2025" at bounding box center [473, 64] width 181 height 20
type input "Paige Norwood (Camp Firebird Campers (Entering Grades 2-10), Jul-27, 2025)"
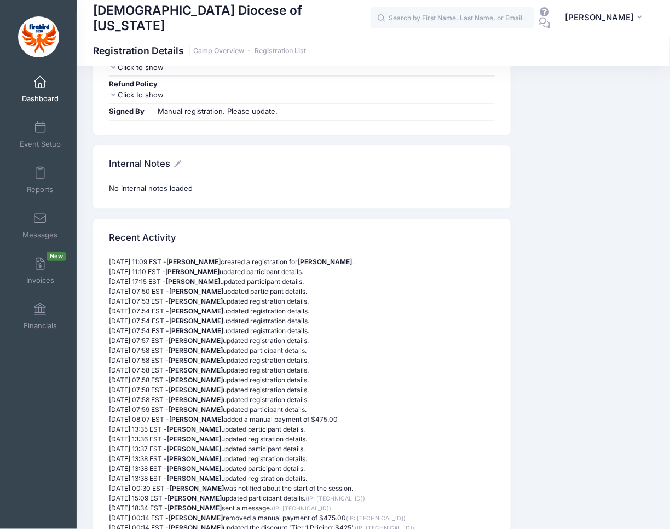
scroll to position [3323, 0]
